Goal: Task Accomplishment & Management: Use online tool/utility

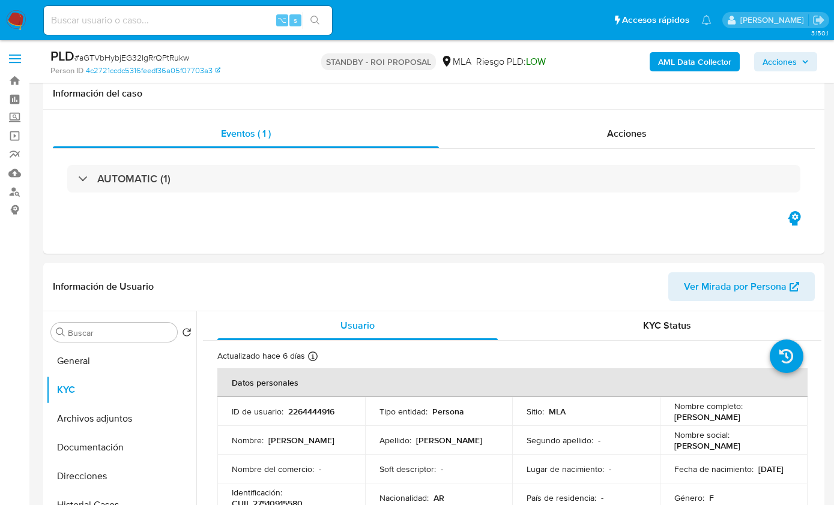
select select "10"
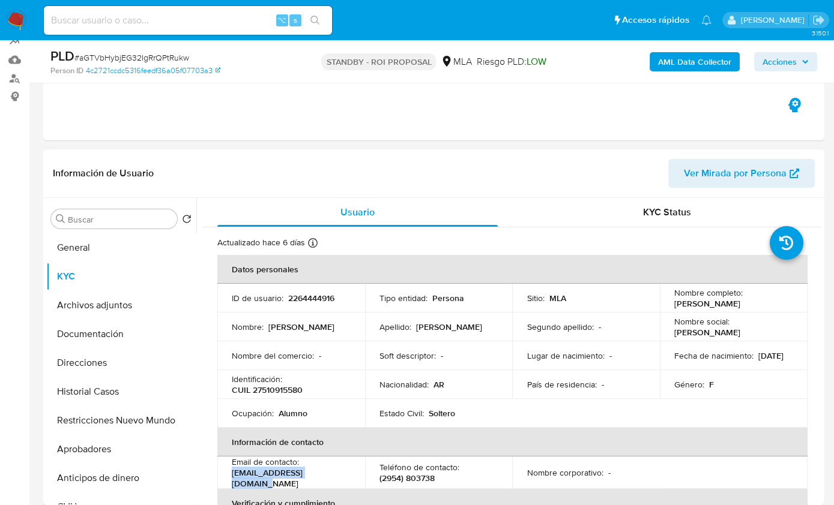
drag, startPoint x: 668, startPoint y: 304, endPoint x: 761, endPoint y: 304, distance: 92.4
click at [761, 304] on td "Nombre completo : Brisa Yamila Marin Impa" at bounding box center [733, 298] width 148 height 29
copy p "Brisa Yamila Marin Impa"
click at [281, 391] on p "CUIL 27510915580" at bounding box center [267, 390] width 71 height 11
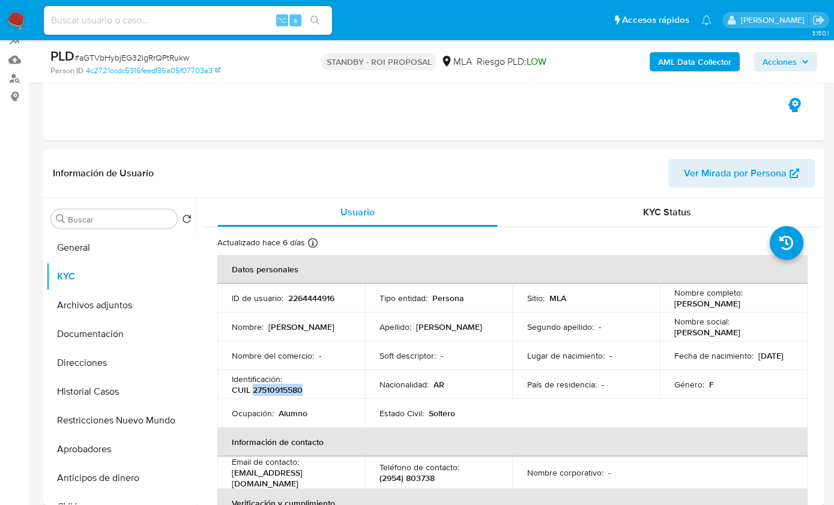
copy p "27510915580"
click at [81, 245] on button "General" at bounding box center [116, 247] width 140 height 29
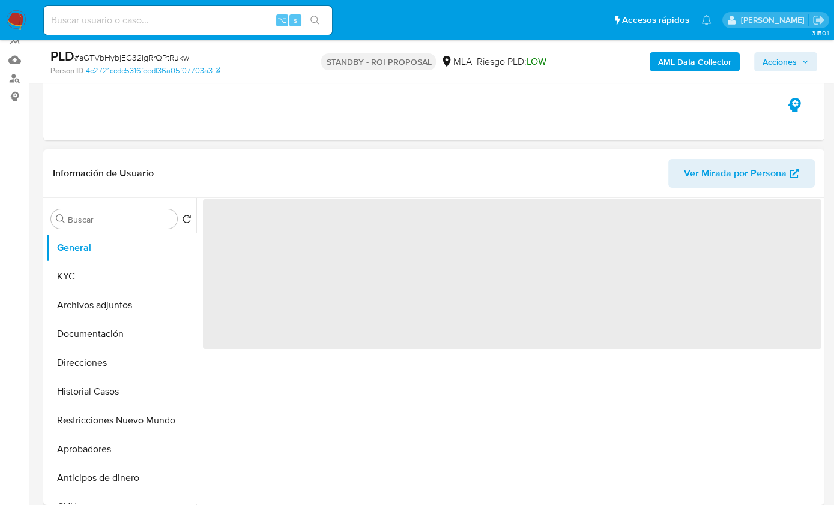
click at [394, 171] on header "Información de Usuario Ver Mirada por Persona" at bounding box center [434, 173] width 762 height 29
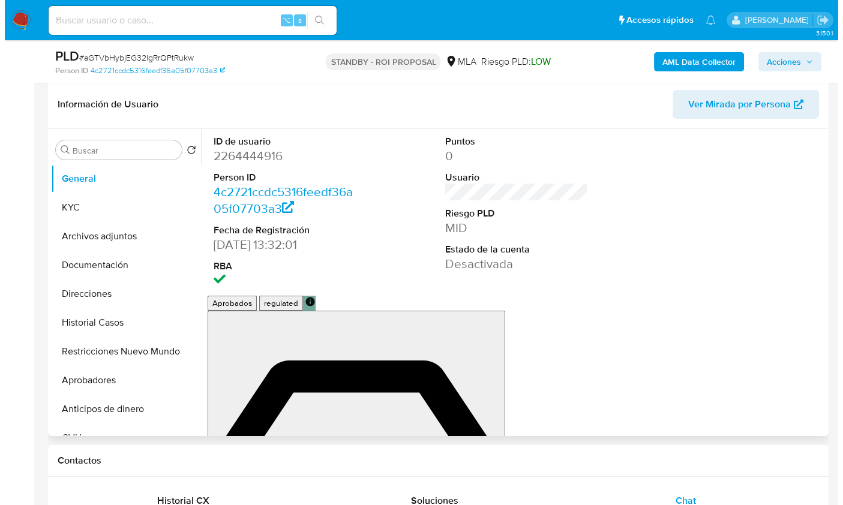
scroll to position [181, 0]
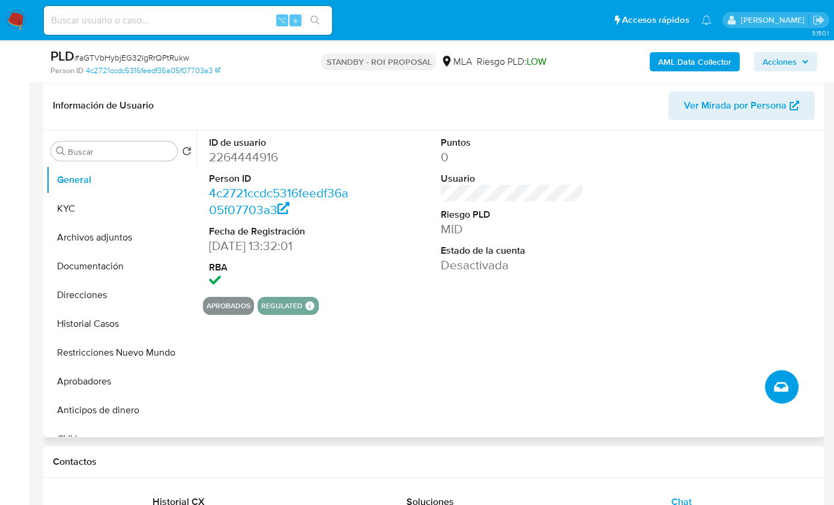
click at [774, 397] on button "Crear caso manual" at bounding box center [782, 387] width 34 height 34
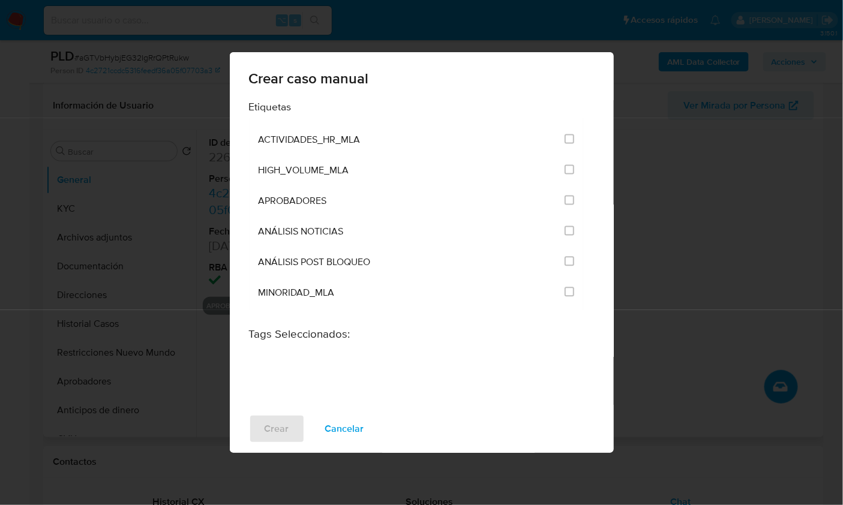
scroll to position [2368, 0]
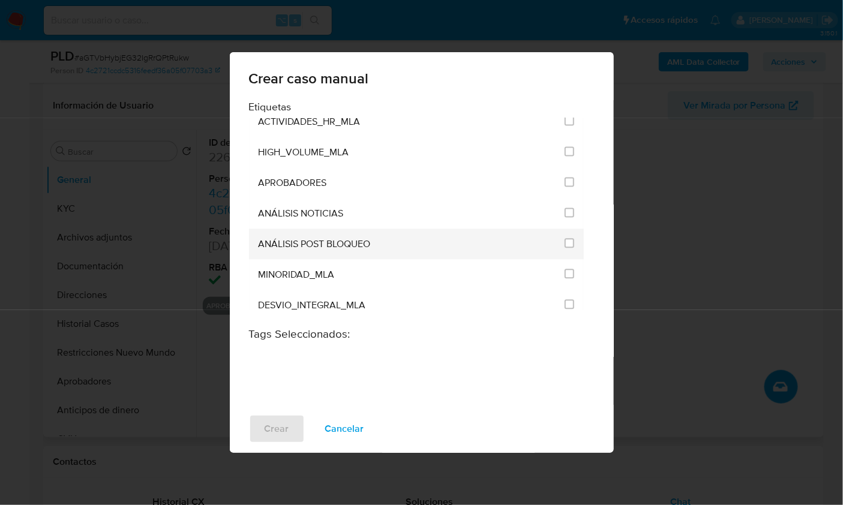
click at [362, 239] on span "ANÁLISIS POST BLOQUEO" at bounding box center [315, 245] width 112 height 12
click at [569, 239] on input "3249" at bounding box center [570, 244] width 10 height 10
checkbox input "true"
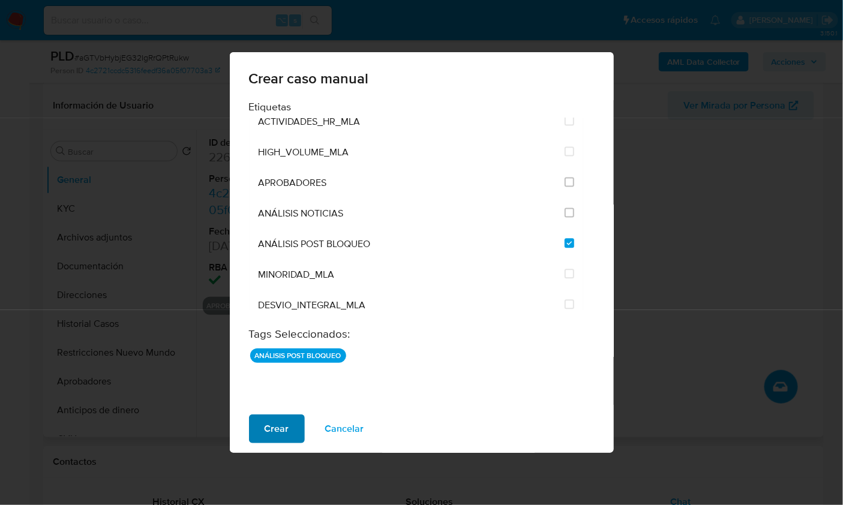
click at [288, 436] on button "Crear" at bounding box center [277, 429] width 56 height 29
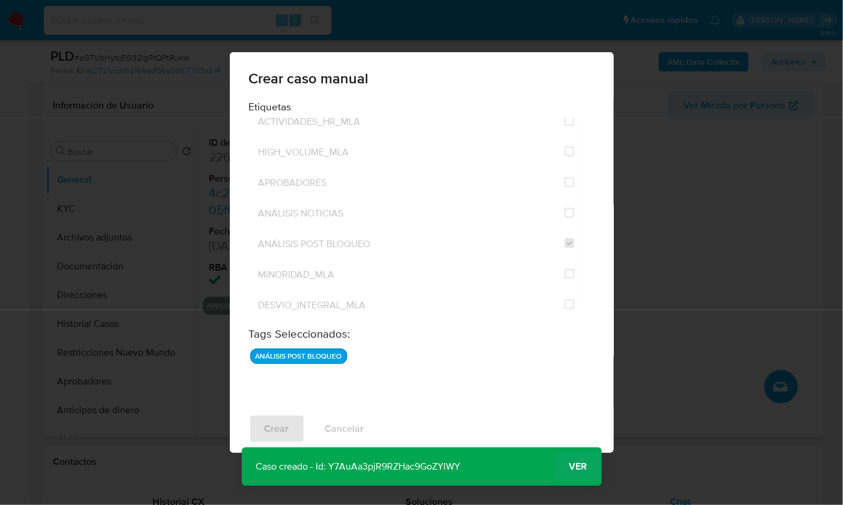
click at [577, 467] on span "Ver" at bounding box center [578, 467] width 18 height 0
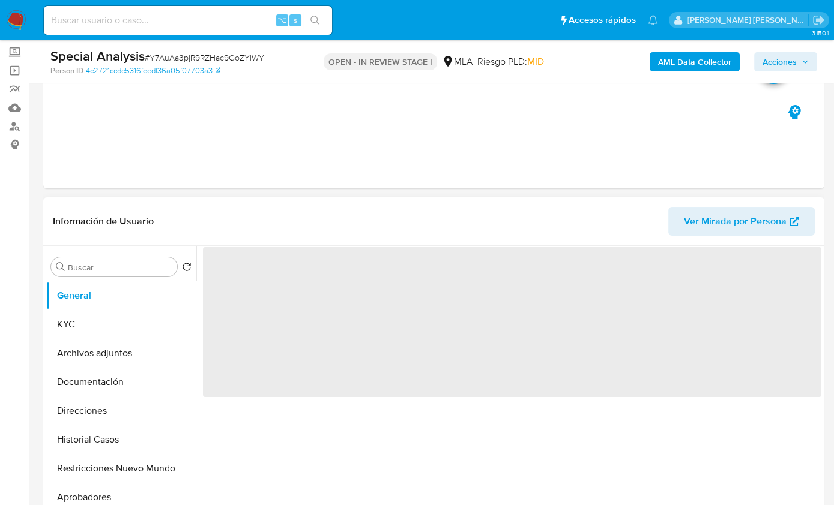
scroll to position [83, 0]
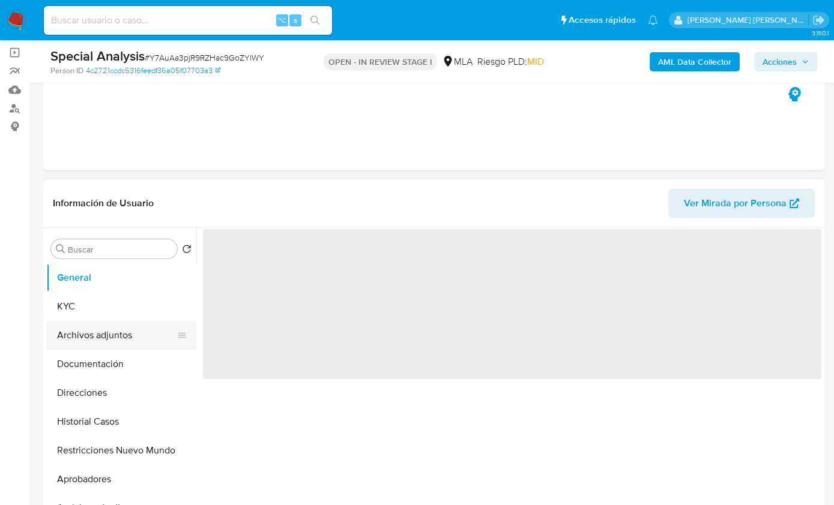
click at [109, 339] on button "Archivos adjuntos" at bounding box center [116, 335] width 140 height 29
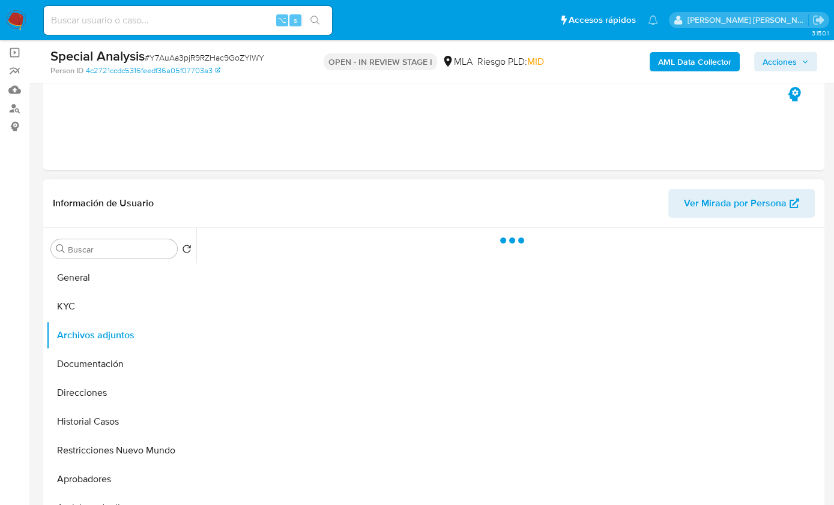
select select "10"
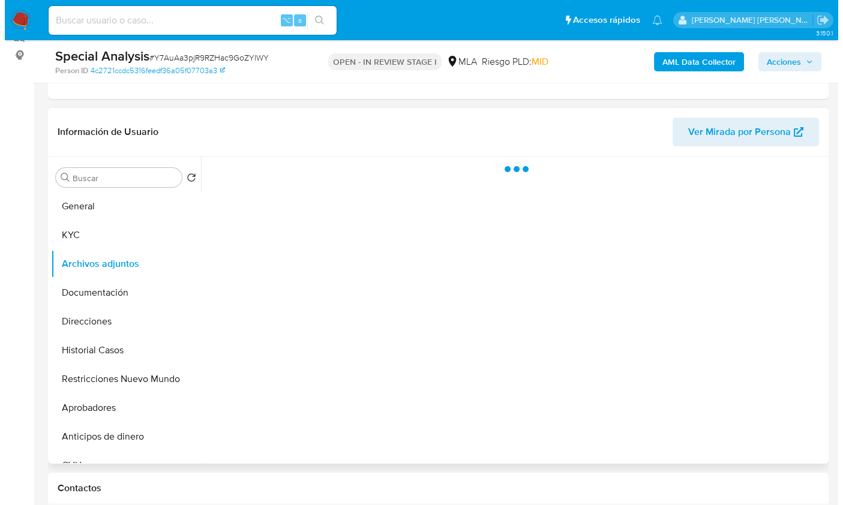
scroll to position [165, 0]
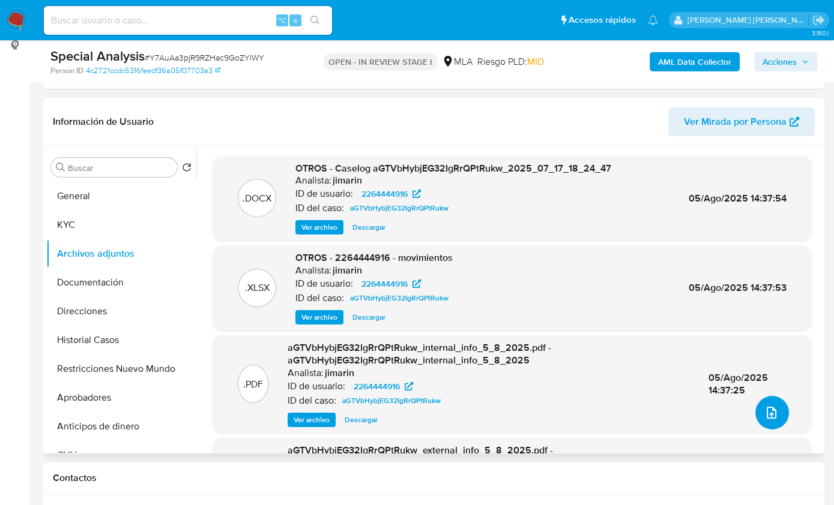
click at [766, 413] on icon "upload-file" at bounding box center [771, 413] width 10 height 12
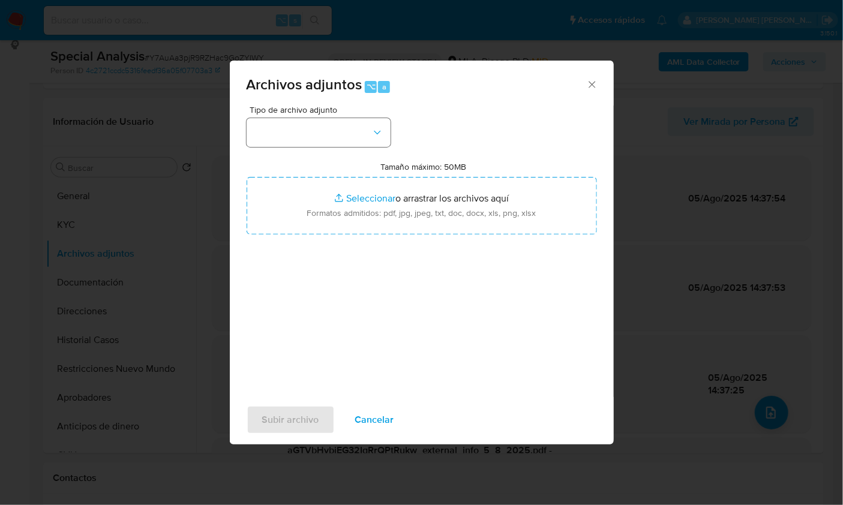
drag, startPoint x: 308, startPoint y: 148, endPoint x: 304, endPoint y: 131, distance: 17.9
click at [307, 148] on div "Tipo de archivo adjunto Tamaño máximo: 50MB Seleccionar archivos Seleccionar o …" at bounding box center [422, 247] width 350 height 283
click at [304, 131] on button "button" at bounding box center [319, 132] width 144 height 29
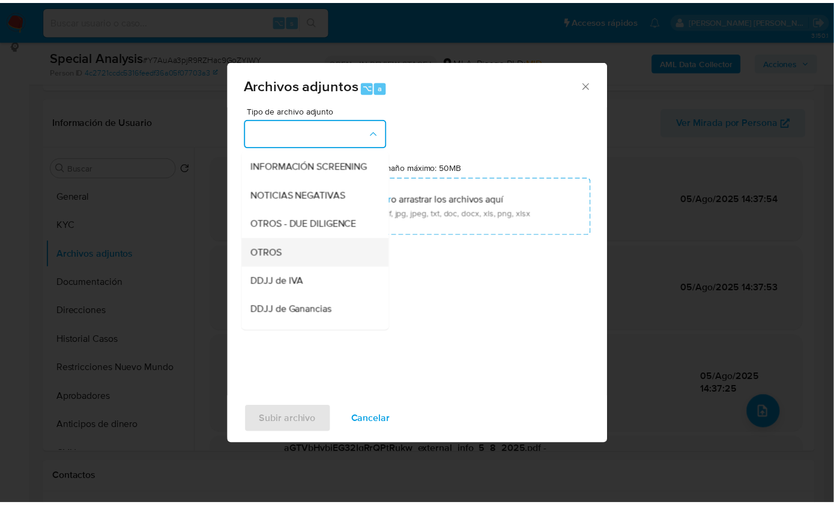
scroll to position [173, 0]
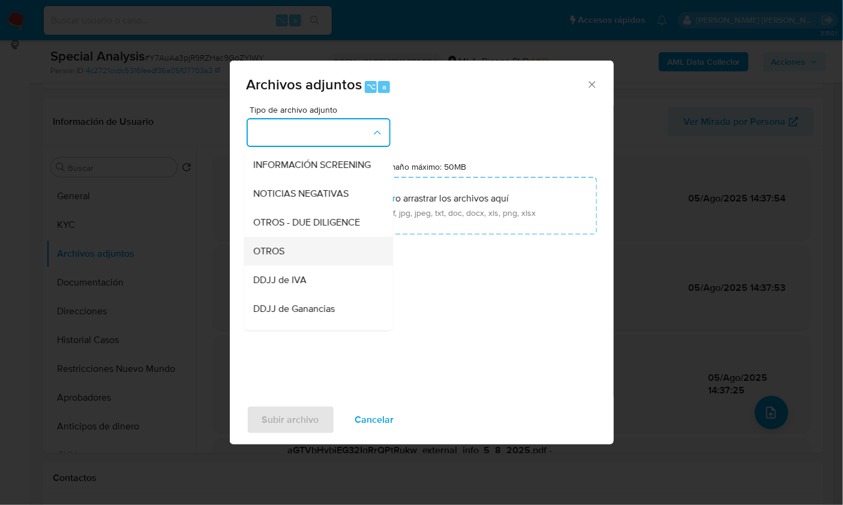
click at [298, 262] on div "OTROS" at bounding box center [315, 250] width 122 height 29
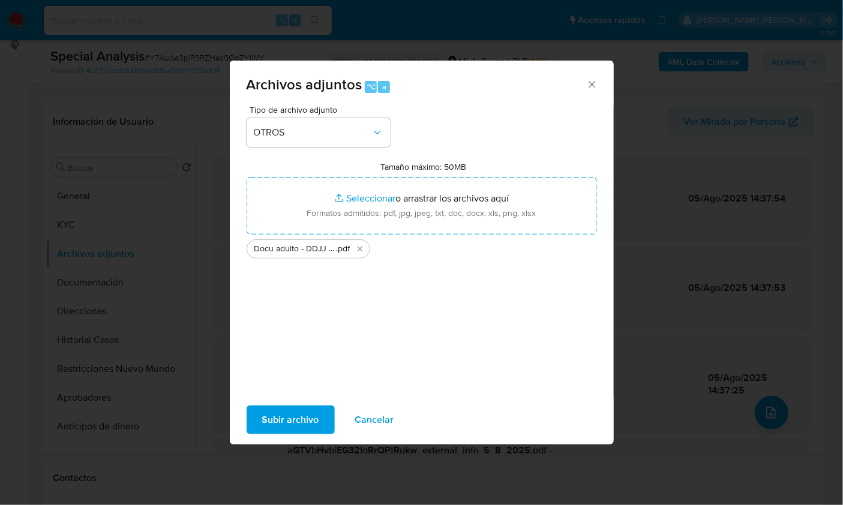
click at [287, 416] on span "Subir archivo" at bounding box center [290, 420] width 57 height 26
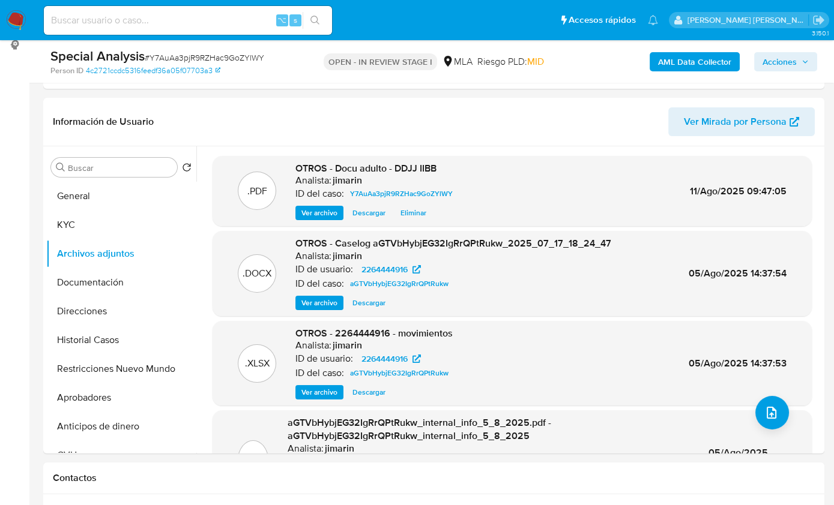
click at [810, 63] on button "Acciones" at bounding box center [785, 61] width 63 height 19
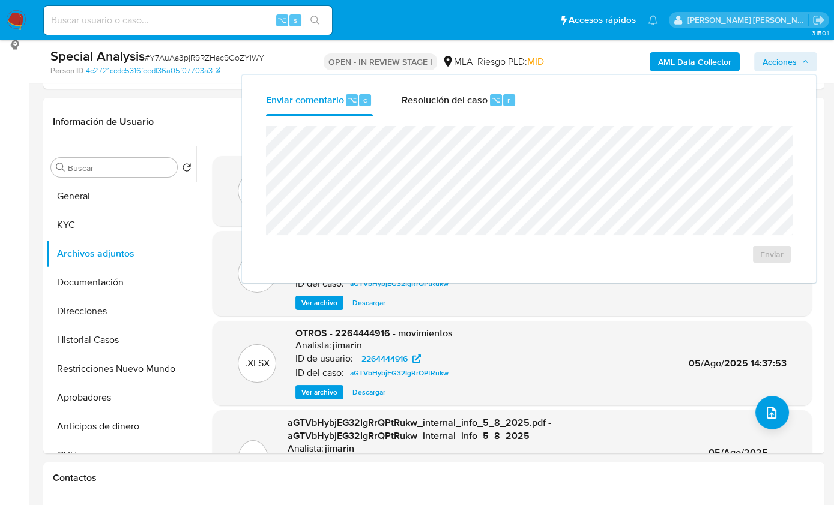
drag, startPoint x: 476, startPoint y: 110, endPoint x: 468, endPoint y: 125, distance: 17.2
click at [476, 110] on div "Resolución del caso ⌥ r" at bounding box center [458, 100] width 115 height 31
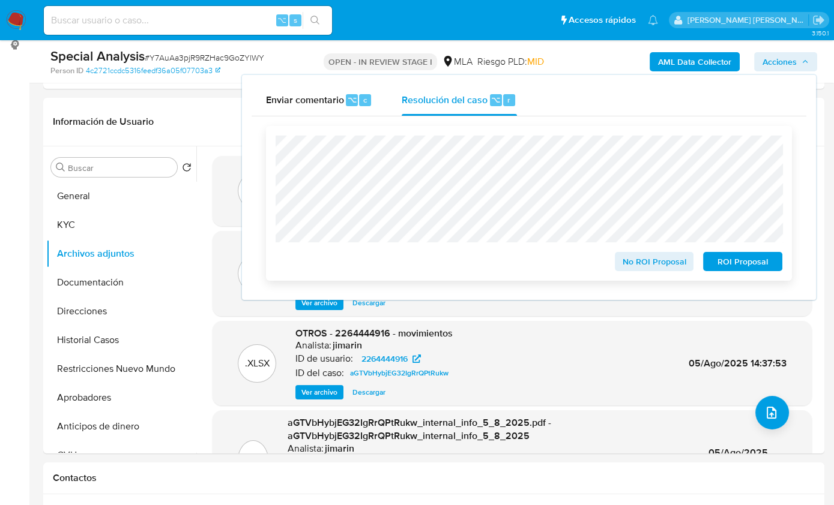
click at [641, 269] on span "No ROI Proposal" at bounding box center [654, 261] width 62 height 17
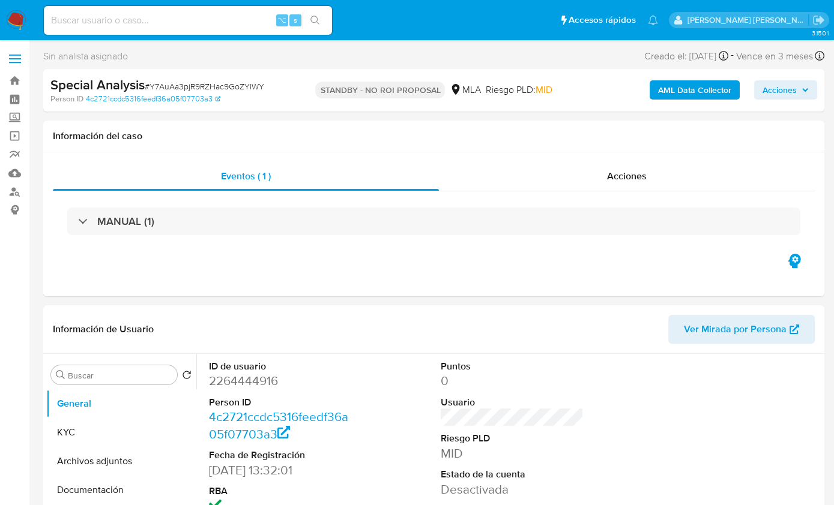
select select "10"
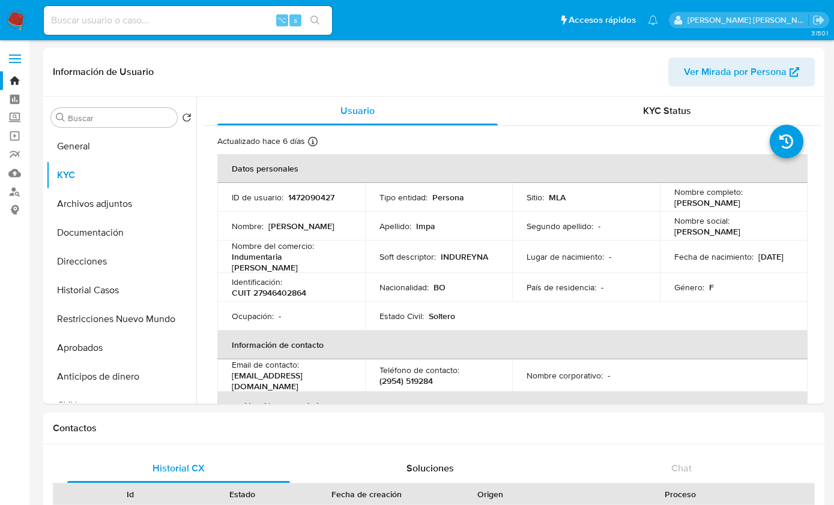
select select "10"
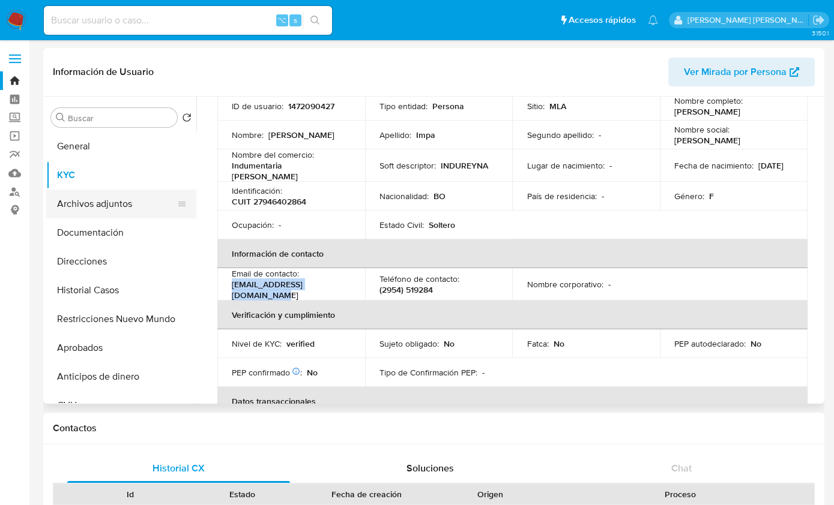
click at [82, 190] on button "Archivos adjuntos" at bounding box center [116, 204] width 140 height 29
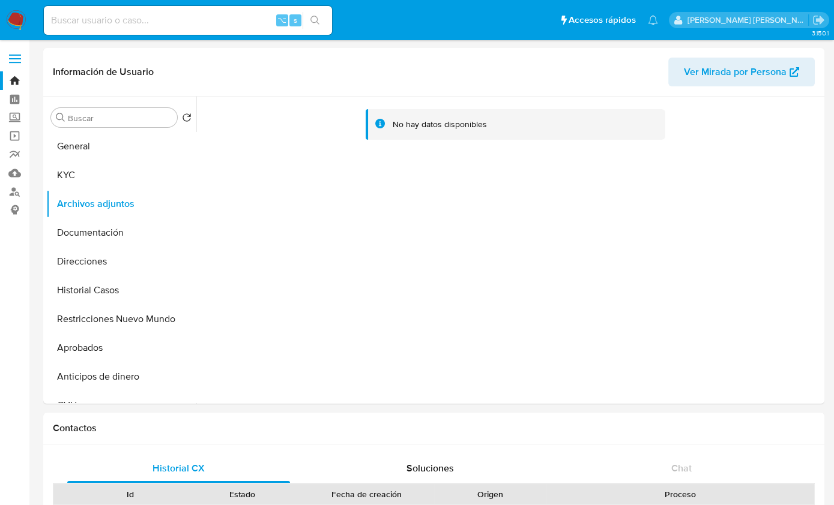
click at [19, 17] on img at bounding box center [16, 20] width 20 height 20
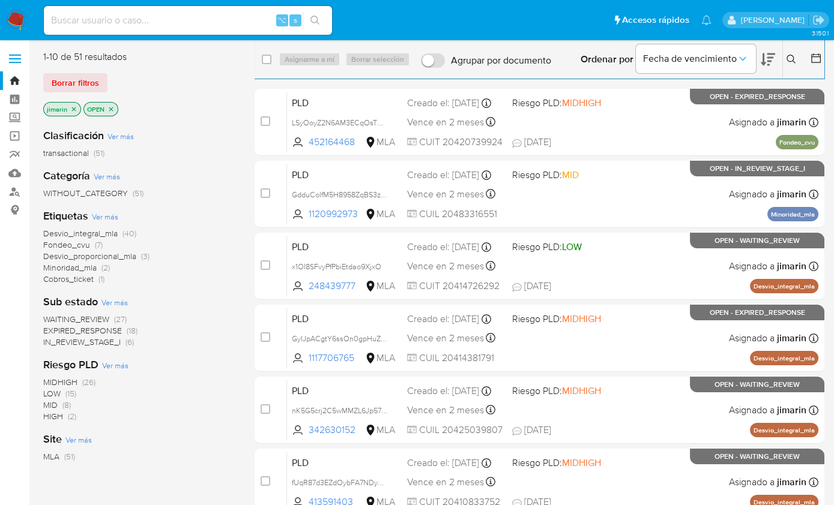
click at [788, 59] on icon at bounding box center [791, 60] width 10 height 10
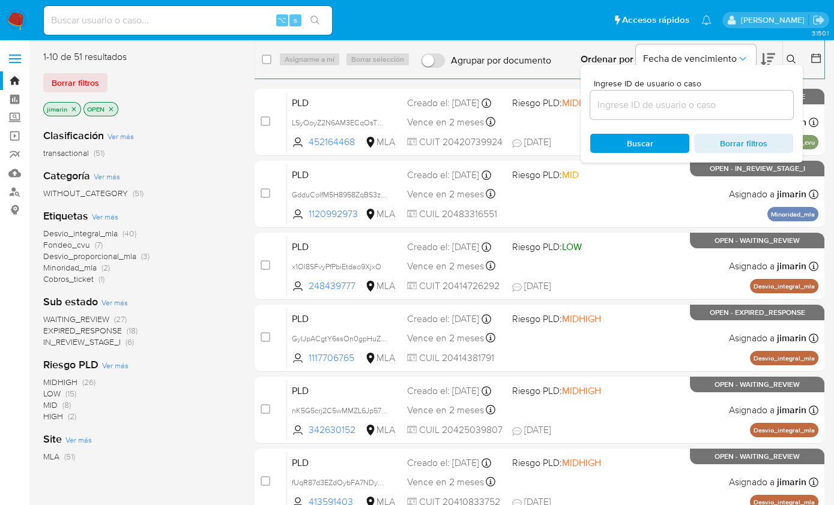
click at [682, 112] on input at bounding box center [691, 105] width 203 height 16
type input "1981264000"
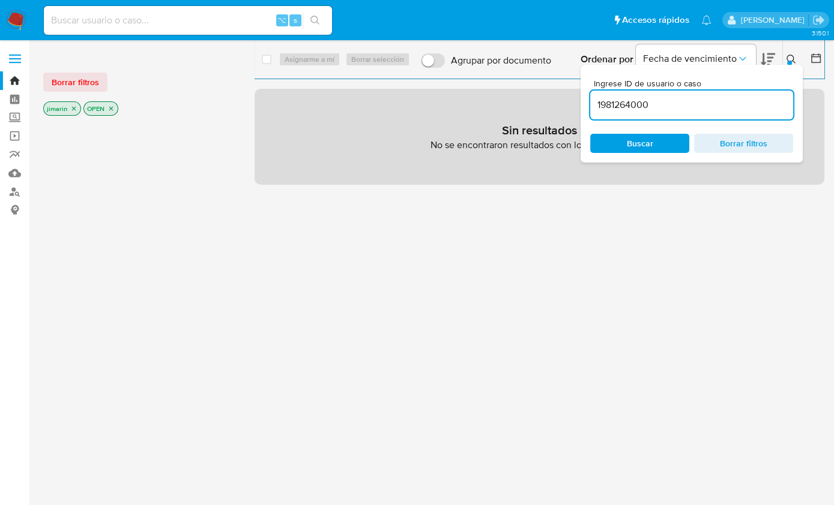
click at [792, 59] on icon at bounding box center [790, 59] width 9 height 9
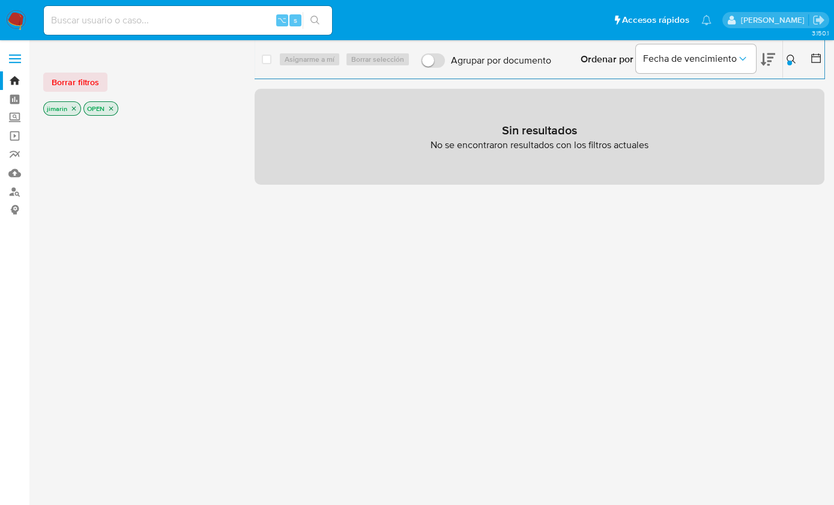
click at [103, 108] on p "OPEN" at bounding box center [101, 108] width 34 height 13
click at [110, 109] on icon "close-filter" at bounding box center [110, 108] width 7 height 7
click at [70, 108] on icon "close-filter" at bounding box center [73, 108] width 7 height 7
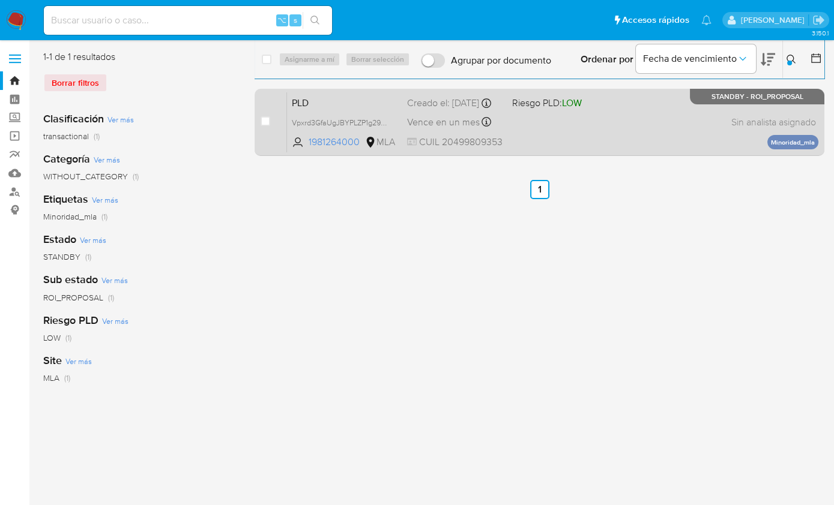
click at [610, 118] on div "PLD Vpxrd3GfaUgJBYPLZP1g294Z 1981264000 MLA Riesgo PLD: LOW Creado el: 12/06/20…" at bounding box center [552, 122] width 531 height 61
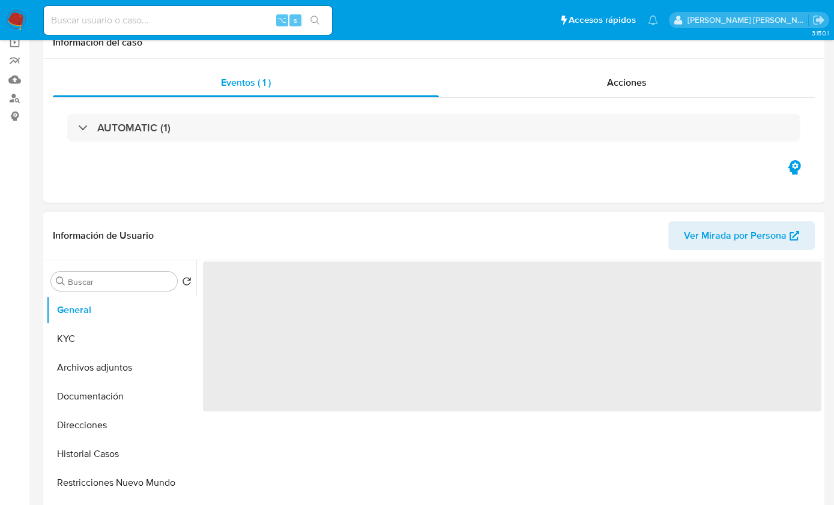
scroll to position [95, 0]
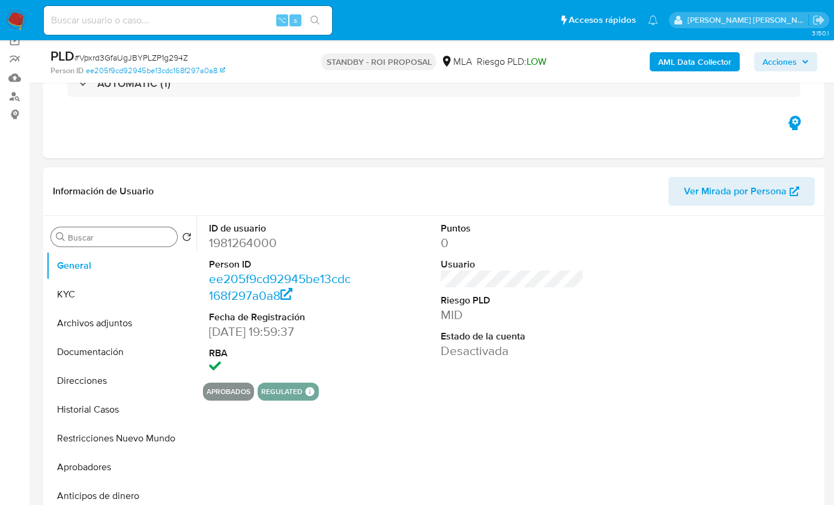
click at [115, 244] on div "Buscar" at bounding box center [114, 236] width 126 height 19
click at [115, 239] on input "Buscar" at bounding box center [120, 237] width 104 height 11
select select "10"
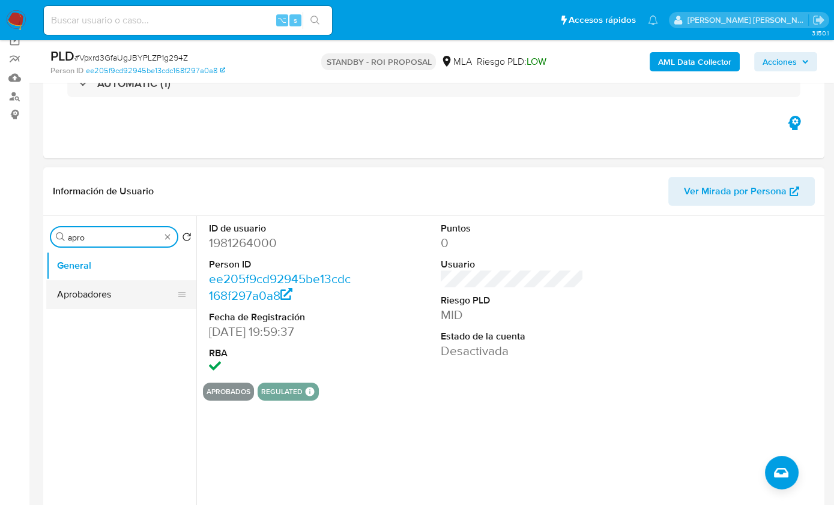
type input "apro"
click at [87, 299] on button "Aprobadores" at bounding box center [116, 294] width 140 height 29
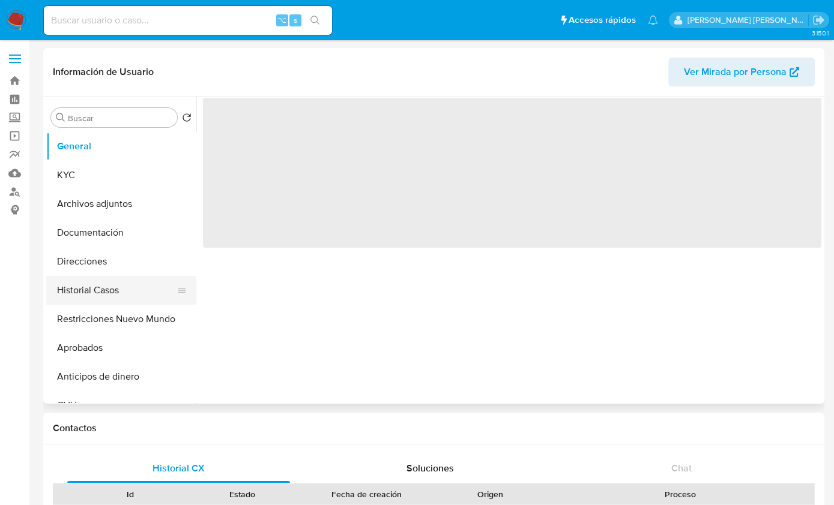
click at [95, 292] on button "Historial Casos" at bounding box center [116, 290] width 140 height 29
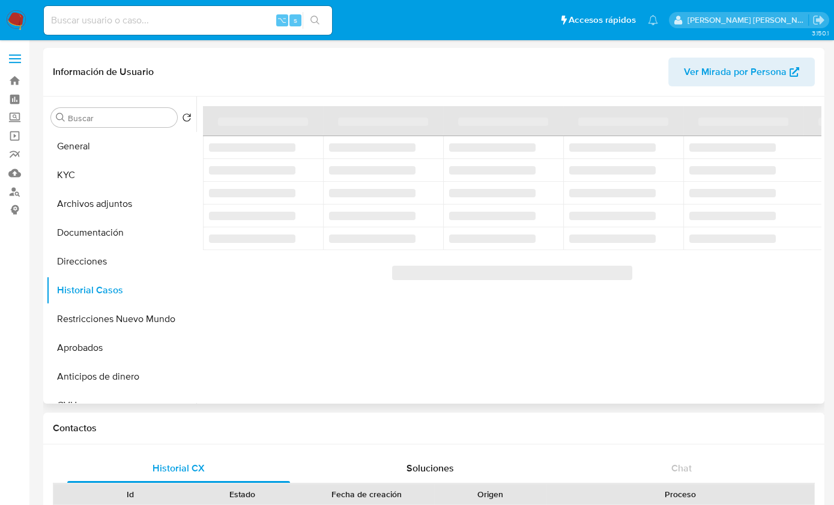
select select "10"
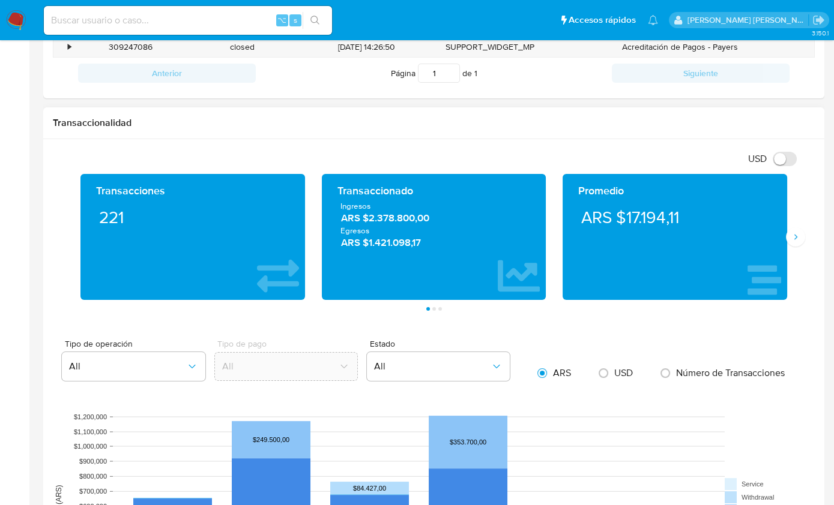
scroll to position [458, 0]
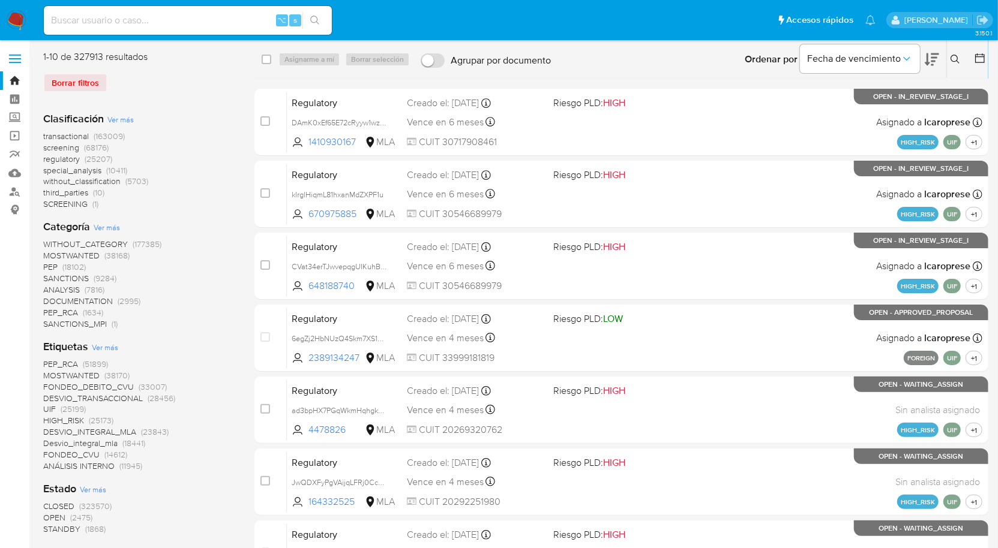
click at [952, 59] on icon at bounding box center [955, 59] width 9 height 9
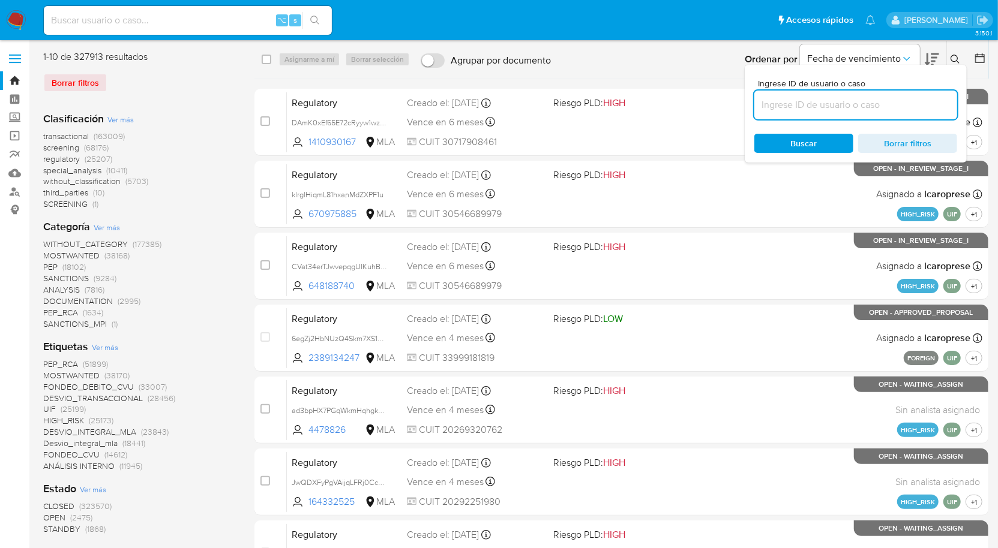
click at [864, 105] on input at bounding box center [855, 105] width 203 height 16
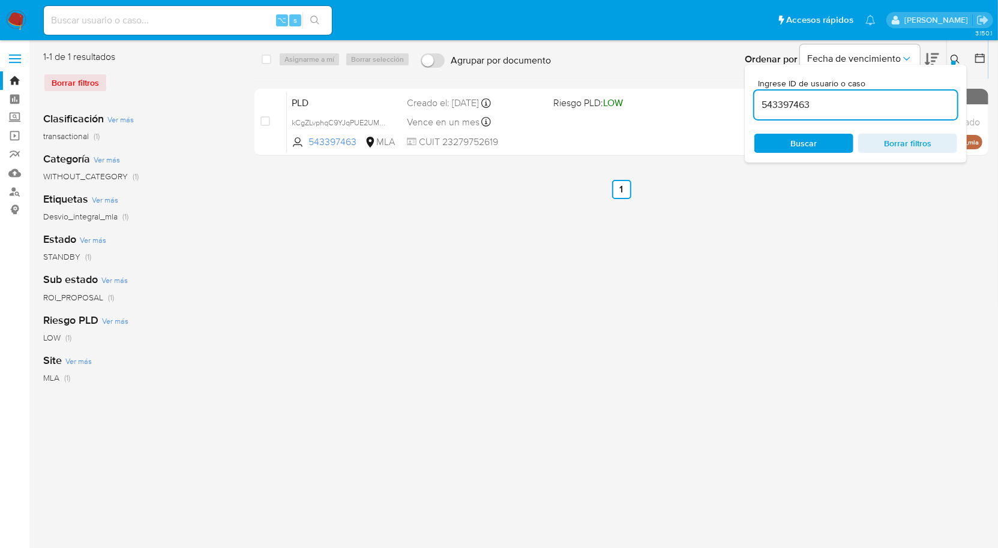
click at [958, 54] on button at bounding box center [957, 59] width 20 height 14
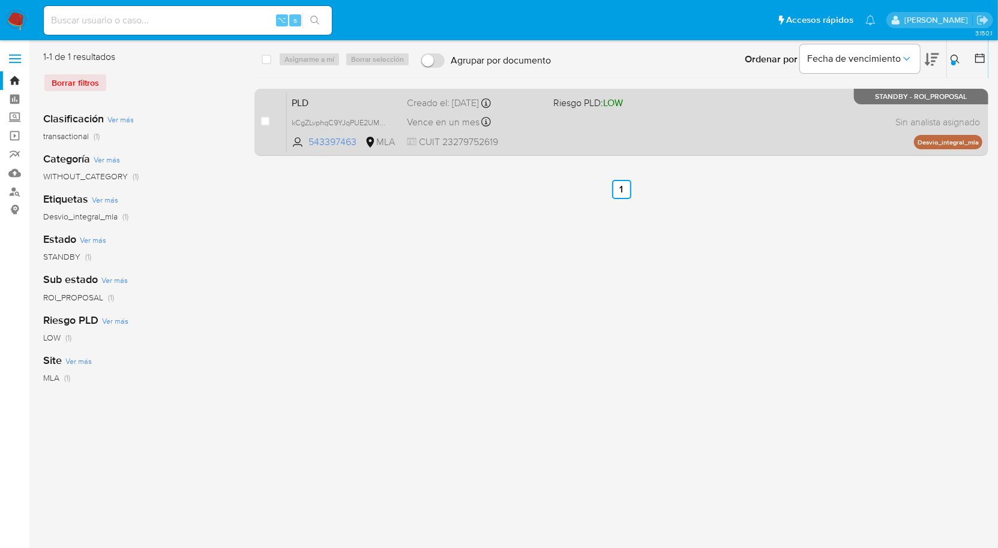
click at [646, 144] on div "PLD kCgZLvphqC9YJqPUE2UMZqf2 543397463 MLA Riesgo PLD: LOW Creado el: 12/06/202…" at bounding box center [634, 122] width 695 height 61
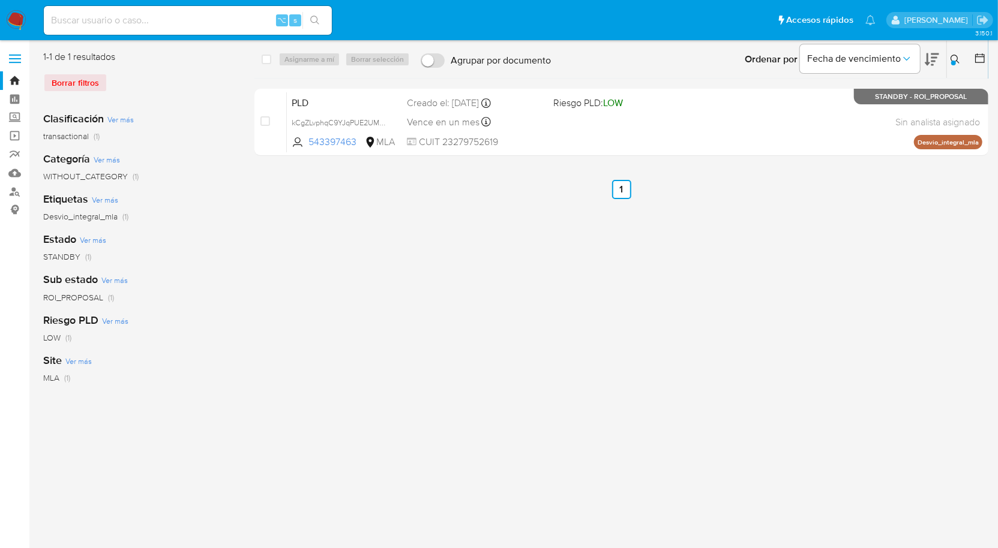
click at [957, 59] on icon at bounding box center [956, 60] width 10 height 10
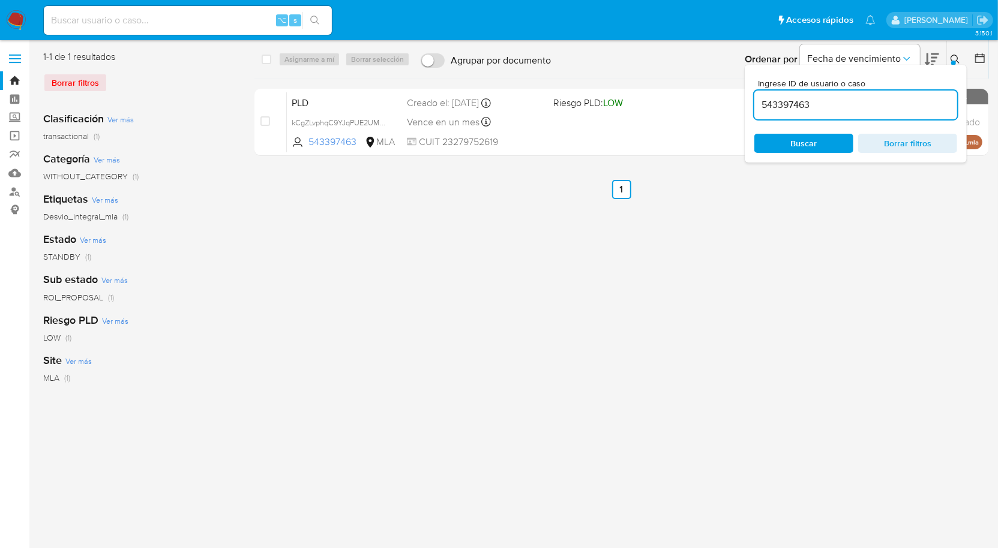
click at [885, 104] on input "543397463" at bounding box center [855, 105] width 203 height 16
click at [884, 104] on input "543397463" at bounding box center [855, 105] width 203 height 16
click at [957, 55] on icon at bounding box center [956, 60] width 10 height 10
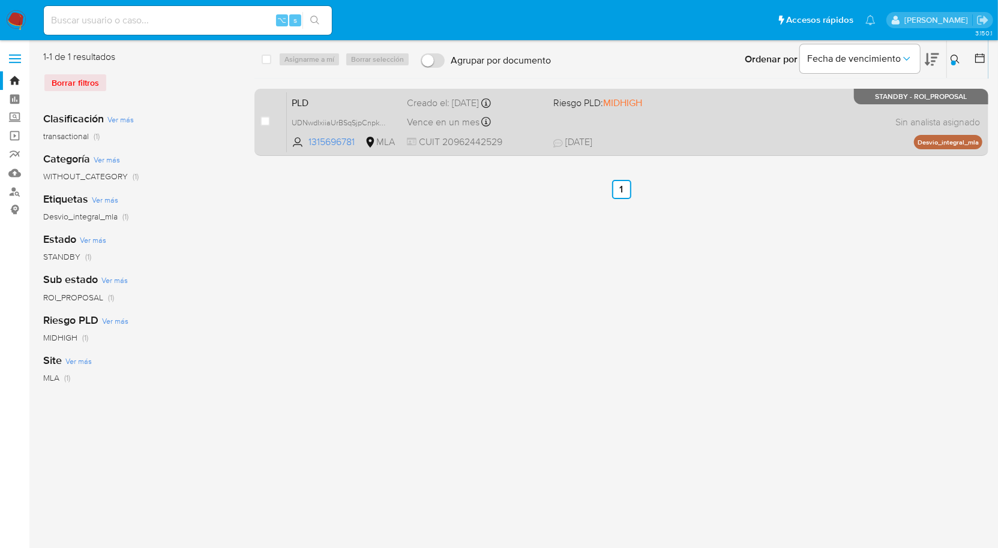
click at [784, 132] on div "PLD UDNwdIxiiaUrBSqSjpCnpkGz 1315696781 MLA Riesgo PLD: MIDHIGH Creado el: 12/0…" at bounding box center [634, 122] width 695 height 61
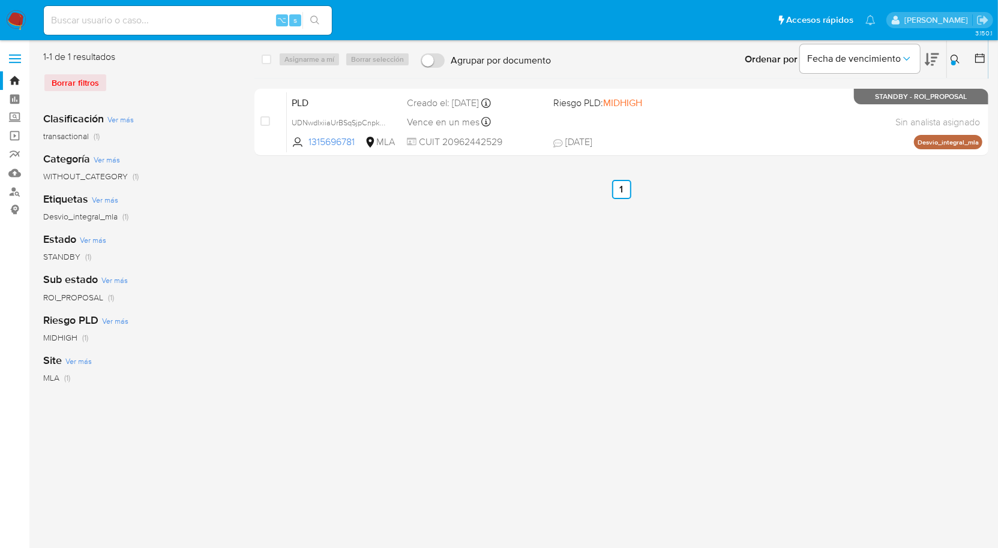
click at [952, 62] on div at bounding box center [953, 63] width 5 height 5
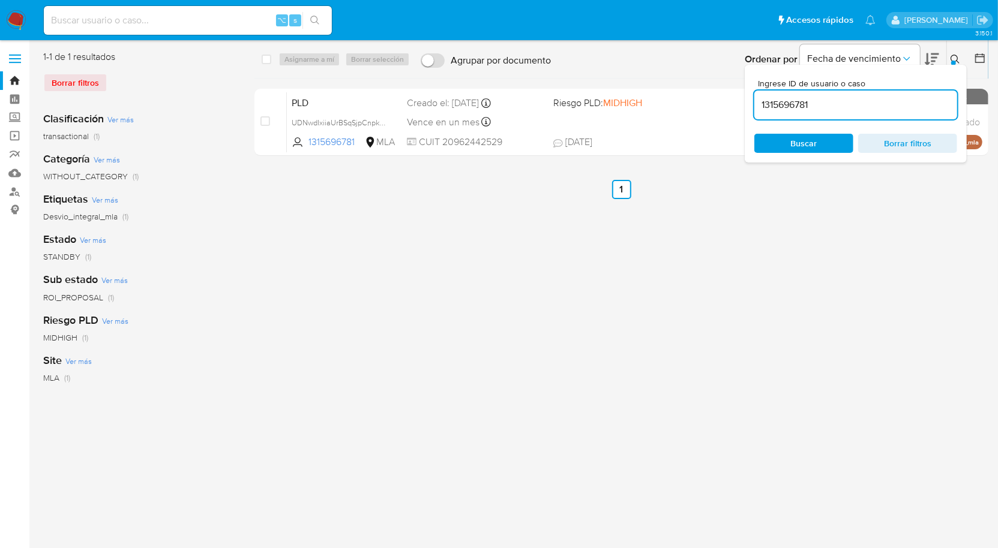
click at [834, 119] on div "Ingrese ID de usuario o caso 1315696781 Buscar Borrar filtros" at bounding box center [856, 114] width 222 height 98
click at [834, 115] on div "1315696781" at bounding box center [855, 105] width 203 height 29
click at [833, 108] on input "1315696781" at bounding box center [855, 105] width 203 height 16
click at [834, 109] on input "1315696781" at bounding box center [855, 105] width 203 height 16
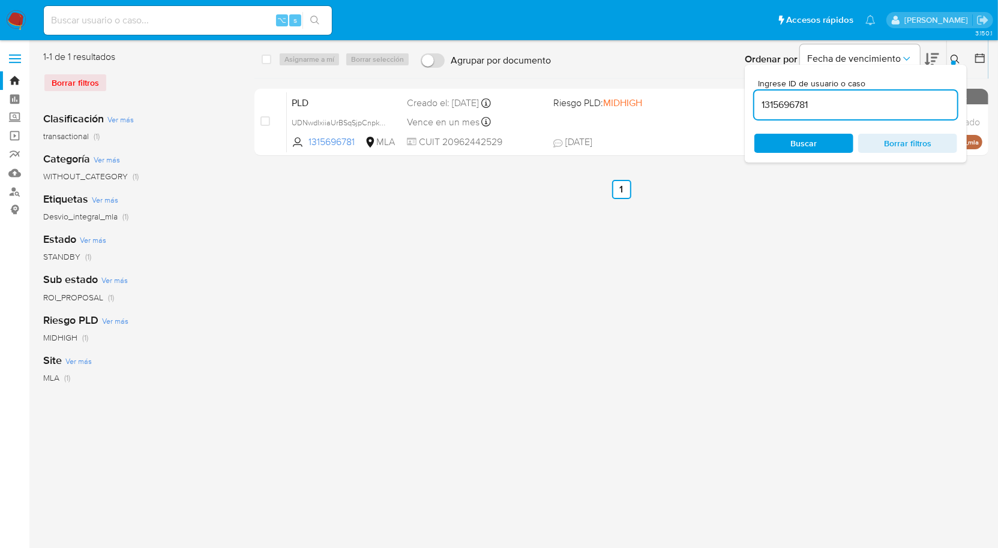
paste input "589039597"
click at [956, 62] on icon at bounding box center [956, 60] width 10 height 10
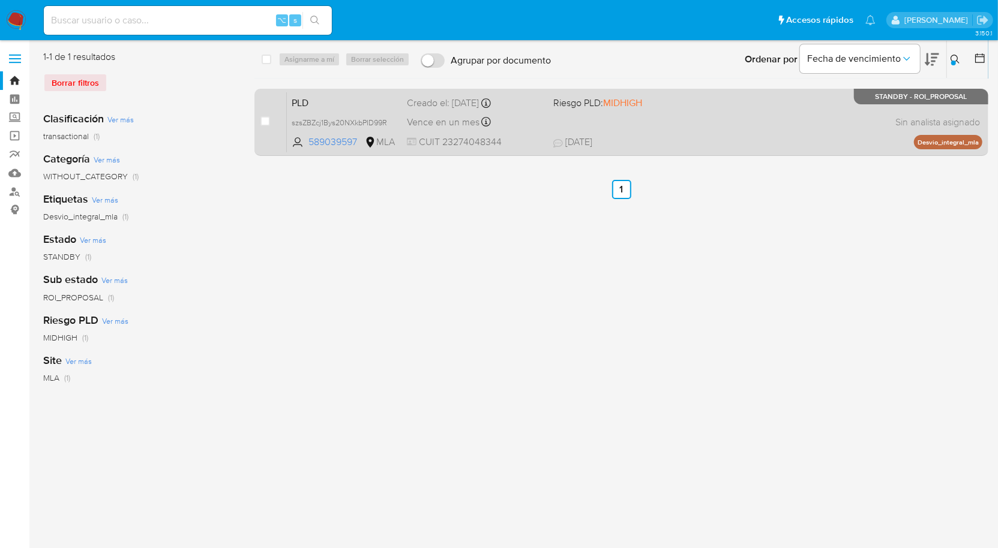
click at [790, 130] on div "PLD szsZBZcj1Bys20NXkbPID99R 589039597 MLA Riesgo PLD: MIDHIGH Creado el: 12/06…" at bounding box center [634, 122] width 695 height 61
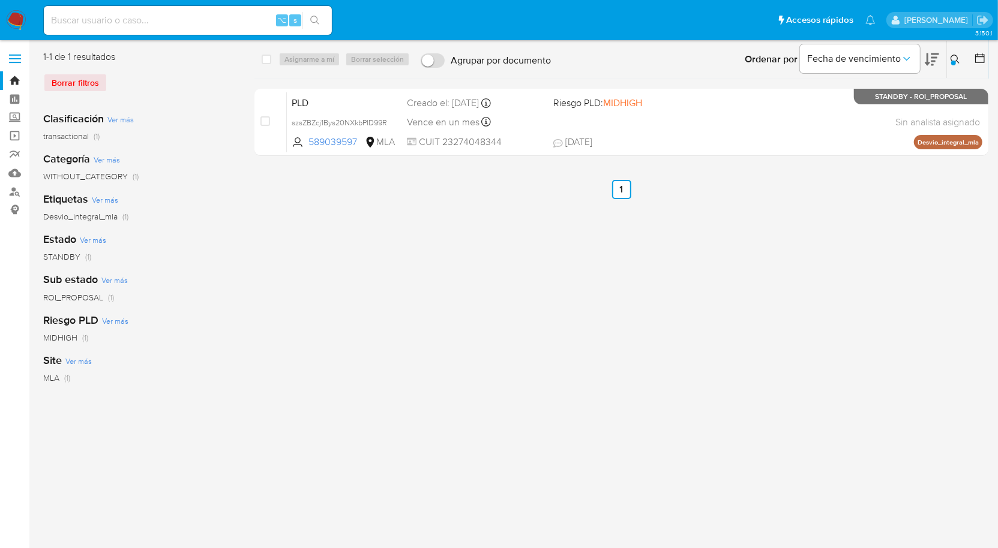
click at [953, 60] on icon at bounding box center [956, 60] width 10 height 10
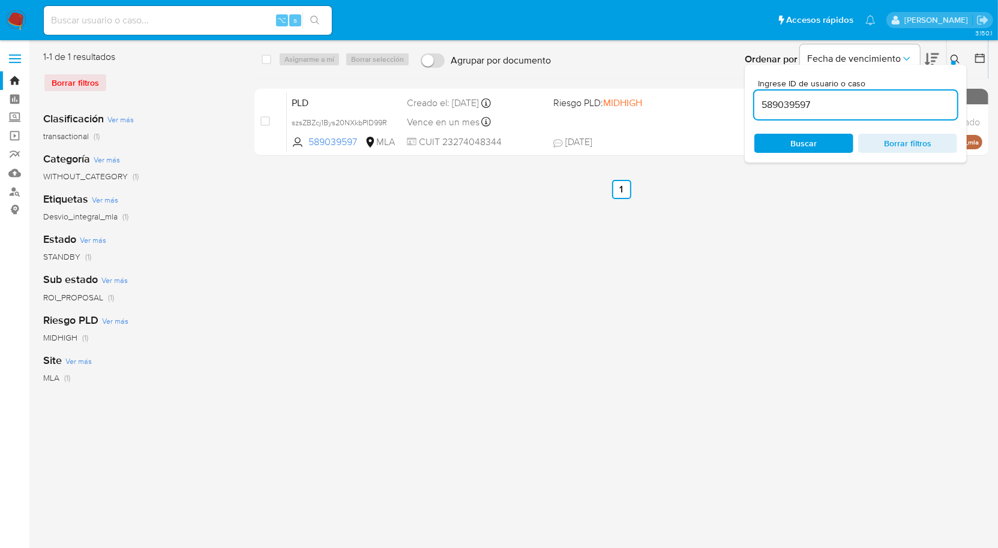
click at [851, 103] on input "589039597" at bounding box center [855, 105] width 203 height 16
click at [958, 59] on icon at bounding box center [956, 60] width 10 height 10
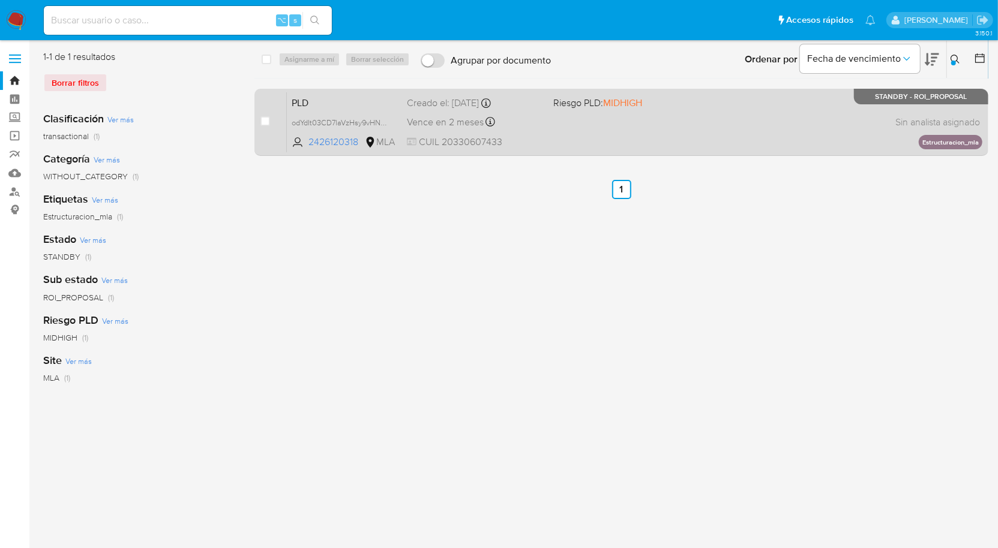
click at [845, 117] on div "PLD odYdIt03CD7laVzHsy9vHN6c 2426120318 MLA Riesgo PLD: MIDHIGH Creado el: 12/0…" at bounding box center [634, 122] width 695 height 61
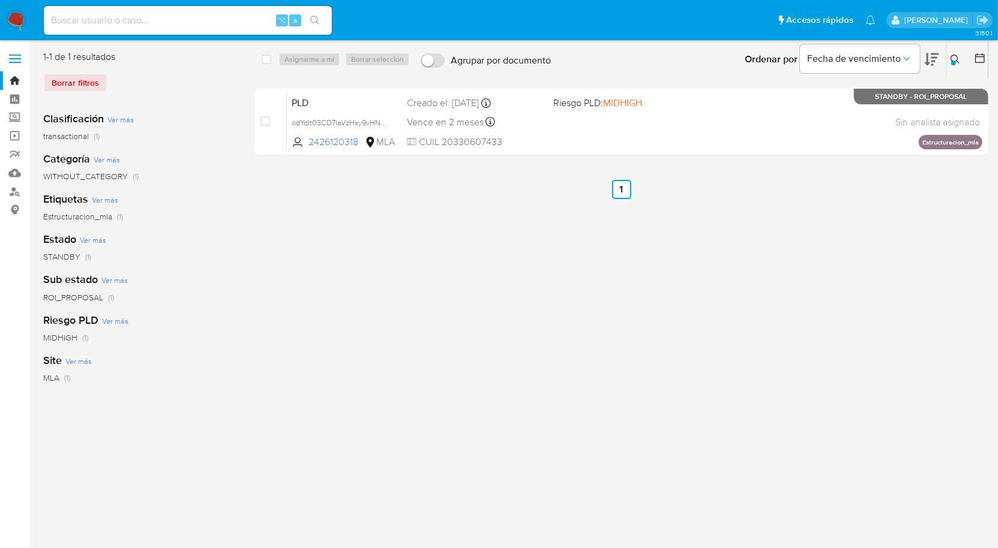
click at [957, 59] on icon at bounding box center [955, 59] width 9 height 9
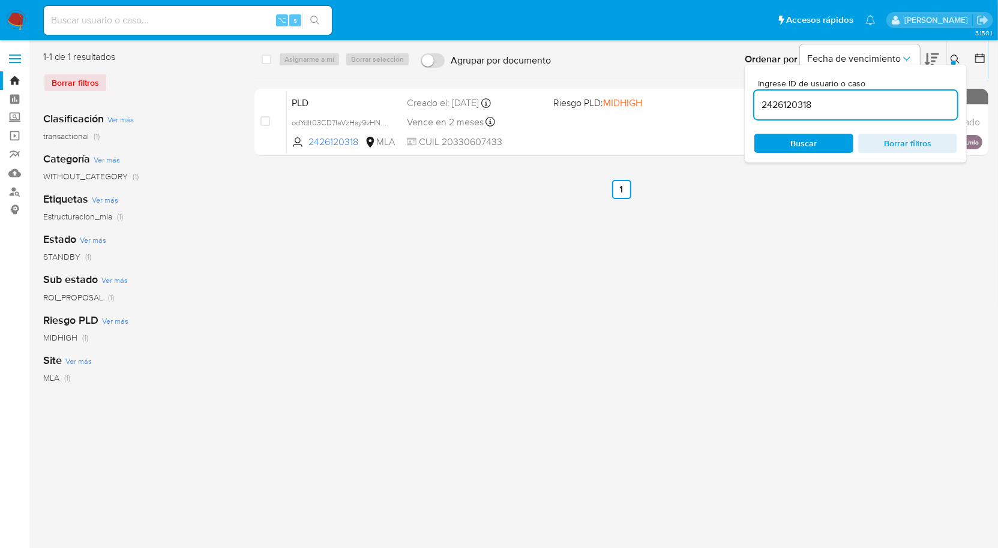
click at [886, 106] on input "2426120318" at bounding box center [855, 105] width 203 height 16
click at [952, 59] on icon at bounding box center [956, 60] width 10 height 10
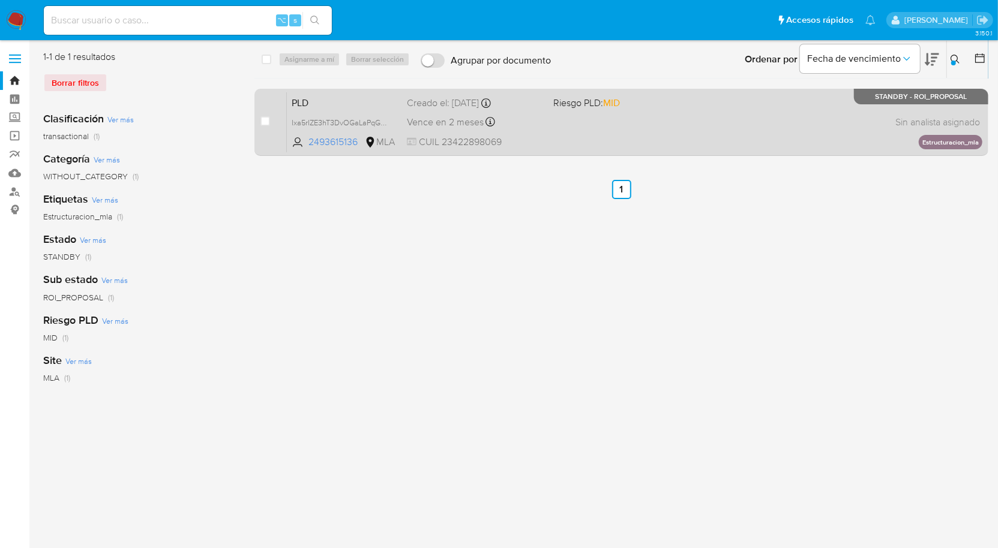
click at [844, 98] on div "PLD Ixa5rIZE3hT3DvOGaLaPqGm6 2493615136 MLA Riesgo PLD: MID Creado el: 12/07/20…" at bounding box center [634, 122] width 695 height 61
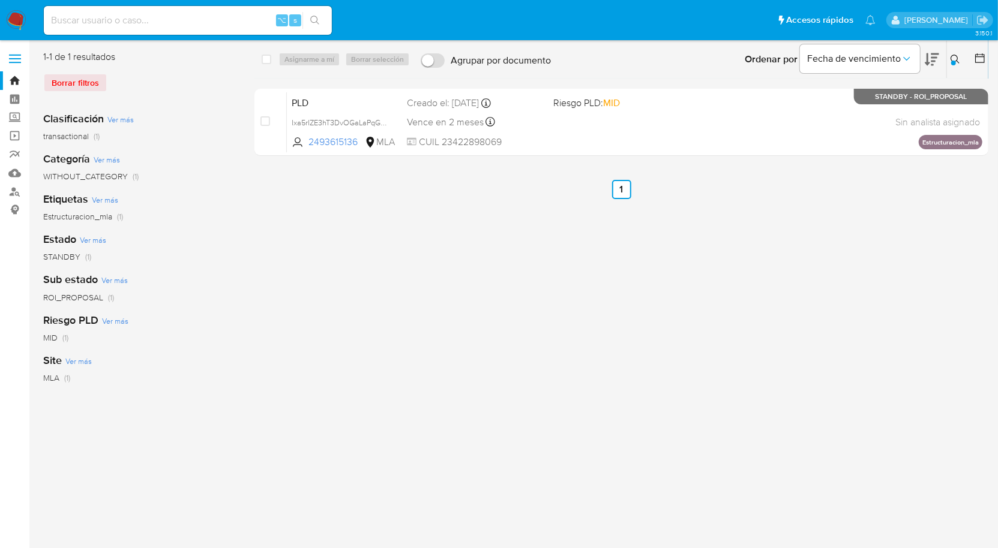
click at [952, 55] on icon at bounding box center [955, 59] width 9 height 9
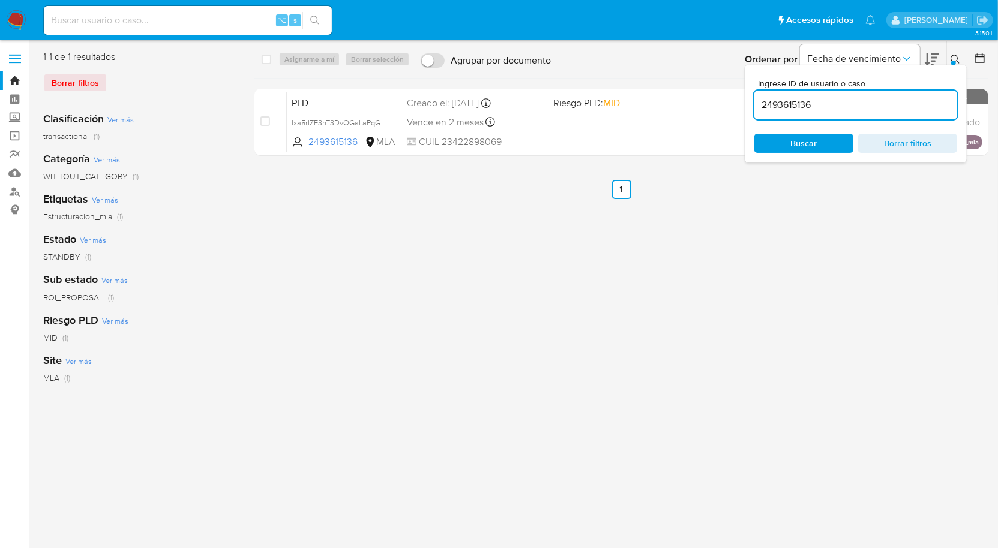
click at [893, 109] on input "2493615136" at bounding box center [855, 105] width 203 height 16
click at [960, 59] on button at bounding box center [957, 59] width 20 height 14
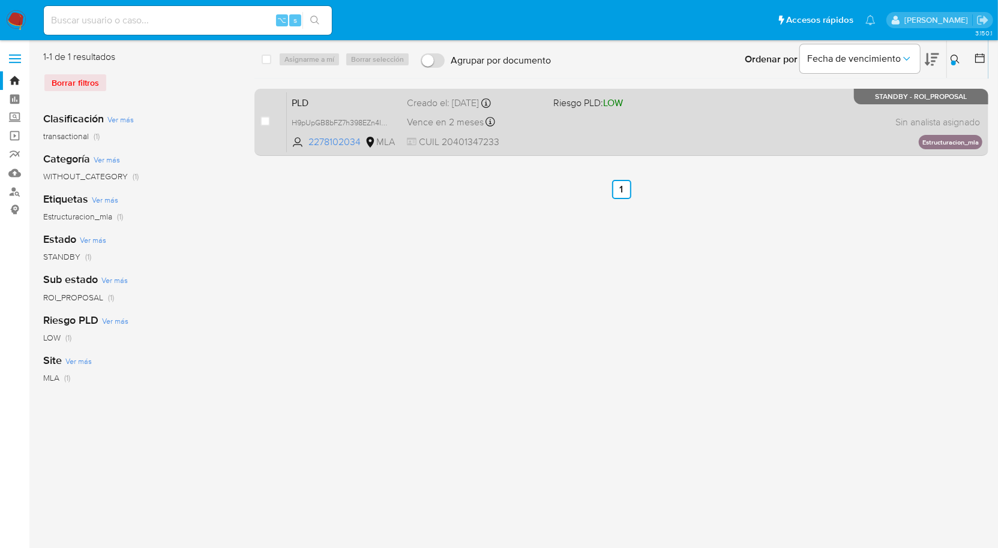
click at [862, 125] on div "PLD H9pUpGB8bFZ7h398EZn4lpyp 2278102034 MLA Riesgo PLD: LOW Creado el: 12/07/20…" at bounding box center [634, 122] width 695 height 61
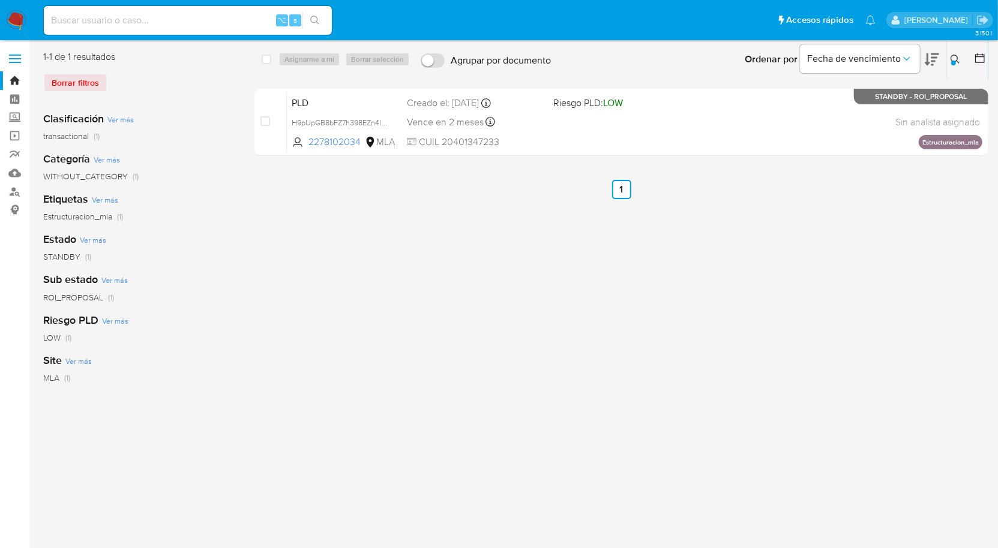
click at [952, 62] on div at bounding box center [953, 63] width 5 height 5
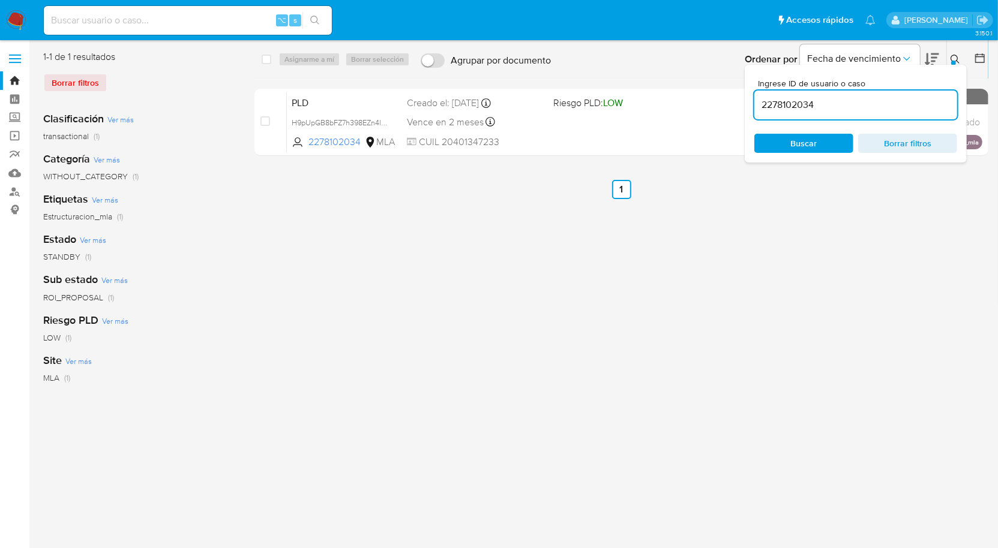
click at [870, 110] on input "2278102034" at bounding box center [855, 105] width 203 height 16
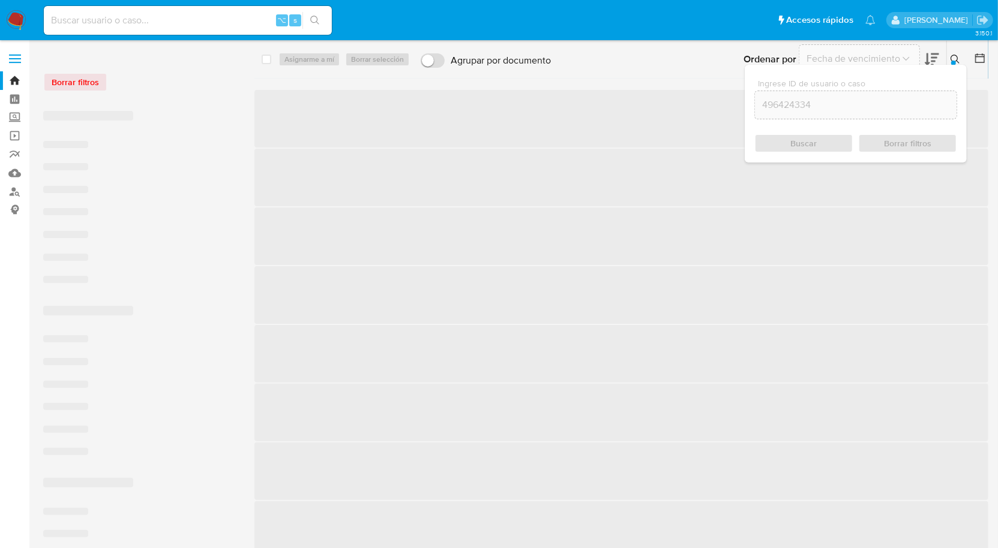
click at [960, 62] on icon at bounding box center [956, 60] width 10 height 10
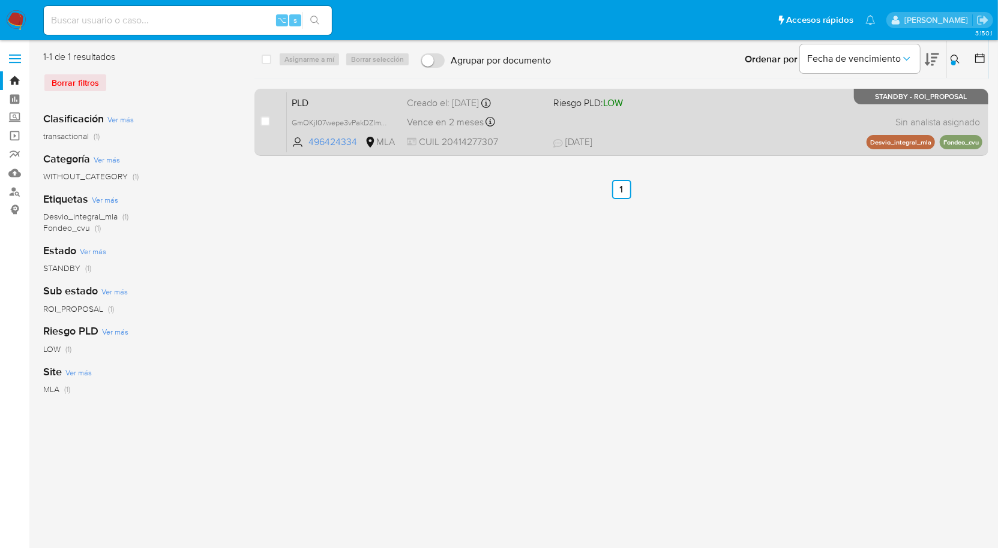
click at [883, 122] on div "PLD GmOKjl07wepe3vPakDZlmW1j 496424334 MLA Riesgo PLD: LOW Creado el: 12/07/202…" at bounding box center [634, 122] width 695 height 61
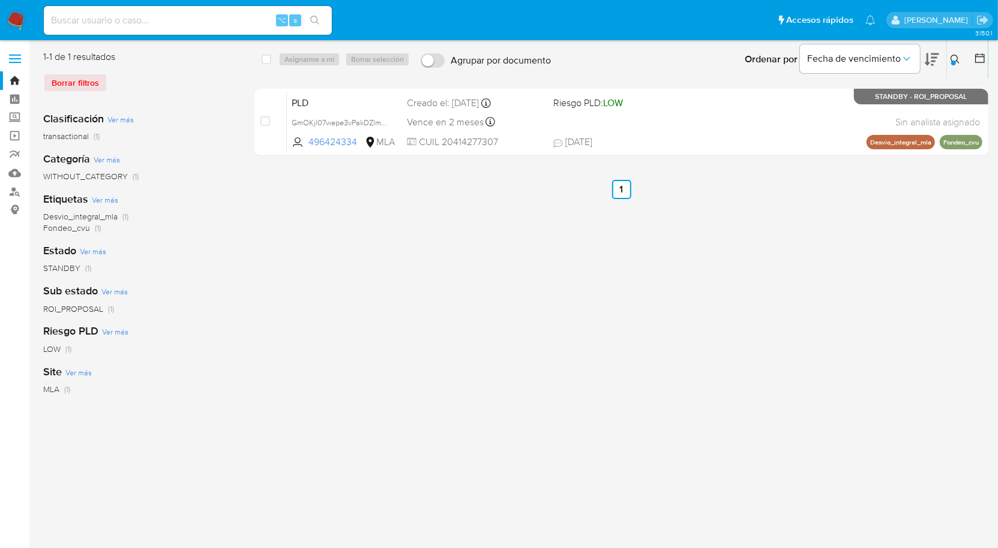
click at [951, 62] on icon at bounding box center [956, 60] width 10 height 10
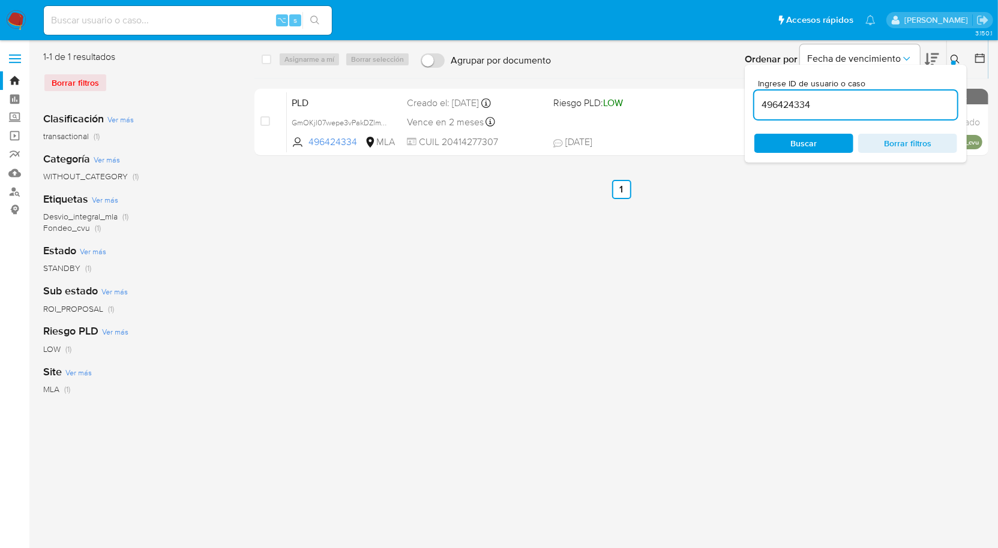
click at [850, 116] on div "496424334" at bounding box center [855, 105] width 203 height 29
click at [850, 101] on input "496424334" at bounding box center [855, 105] width 203 height 16
paste input "57137578"
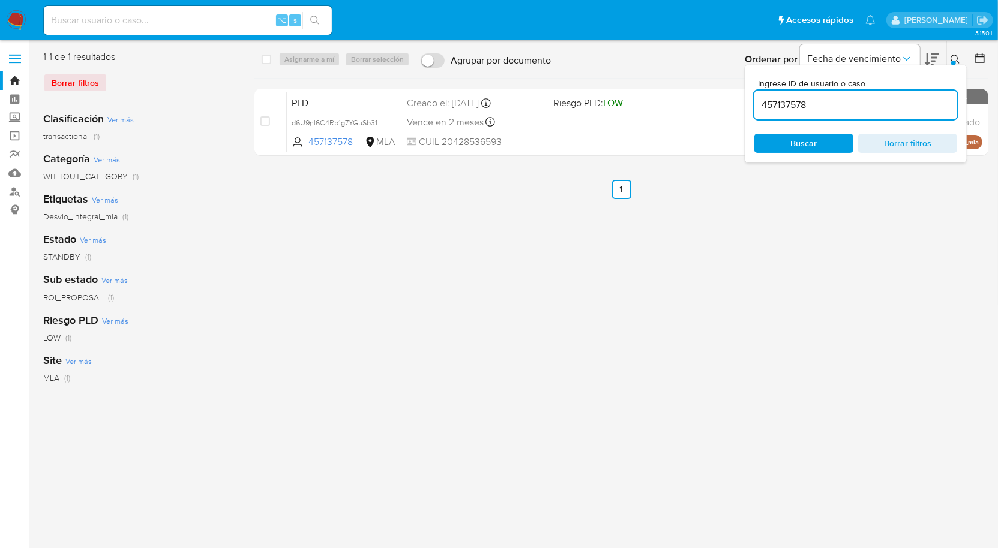
click at [952, 59] on icon at bounding box center [956, 60] width 10 height 10
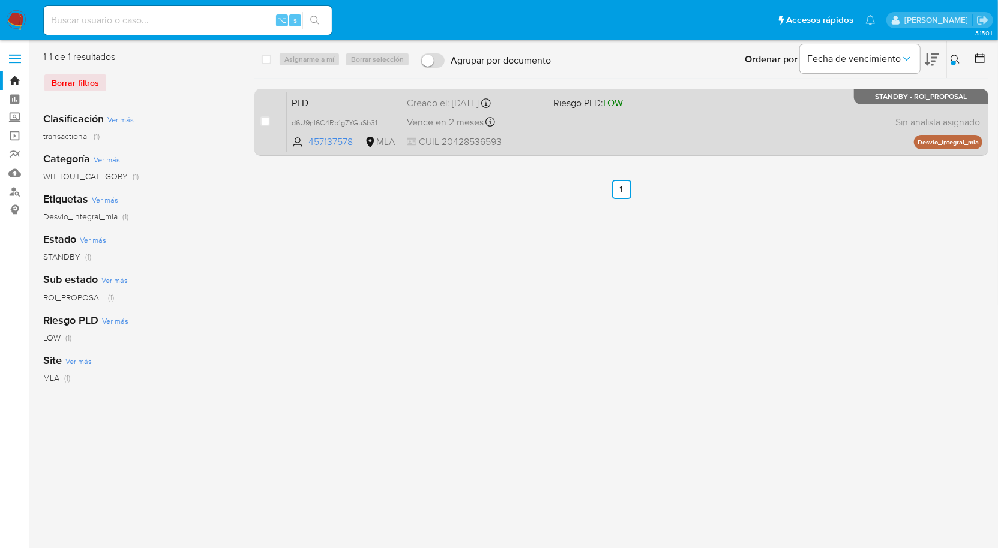
click at [829, 107] on div "PLD d6U9nl6C4Rb1g7YGuSb31nh7 457137578 MLA Riesgo PLD: LOW Creado el: 12/07/202…" at bounding box center [634, 122] width 695 height 61
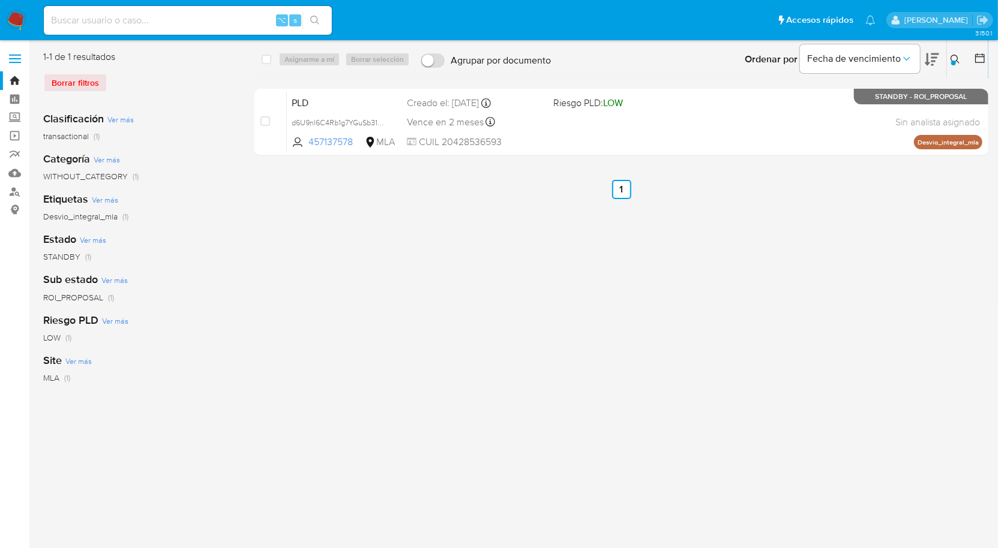
click at [954, 59] on icon at bounding box center [956, 60] width 10 height 10
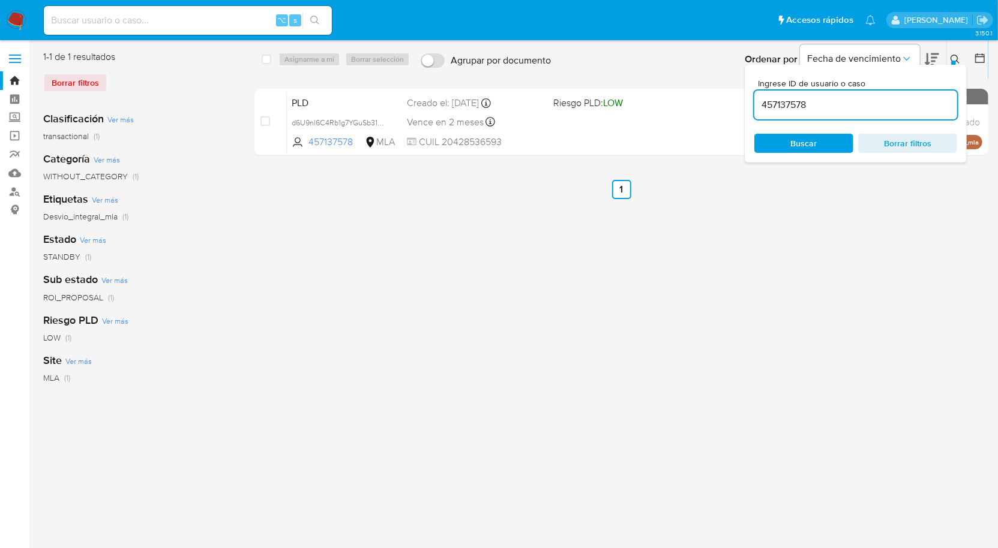
click at [881, 104] on input "457137578" at bounding box center [855, 105] width 203 height 16
type input "1413423880"
click at [960, 59] on icon at bounding box center [956, 60] width 10 height 10
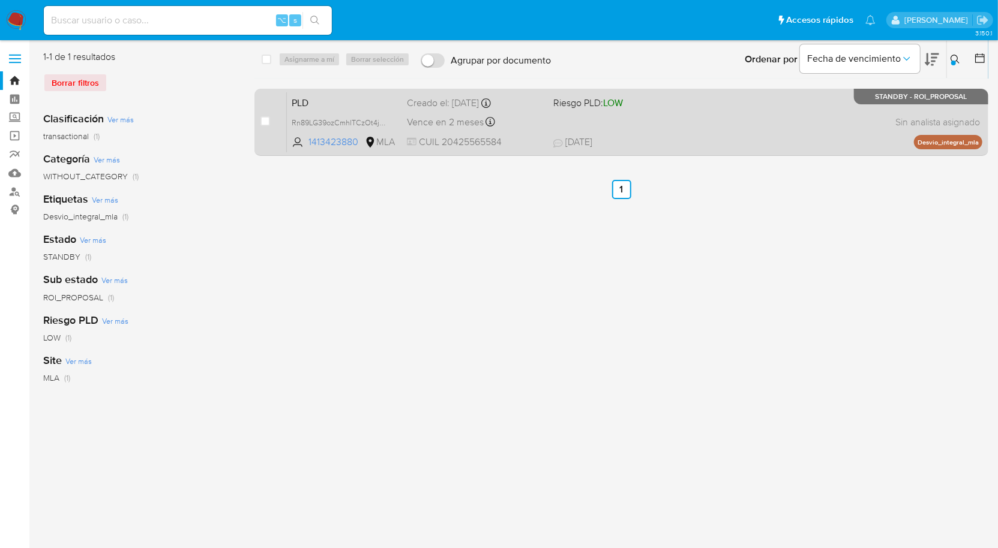
click at [883, 125] on div "PLD Rn89LG39ozCmhlTCzOt4jqkz 1413423880 MLA Riesgo PLD: LOW Creado el: 12/07/20…" at bounding box center [634, 122] width 695 height 61
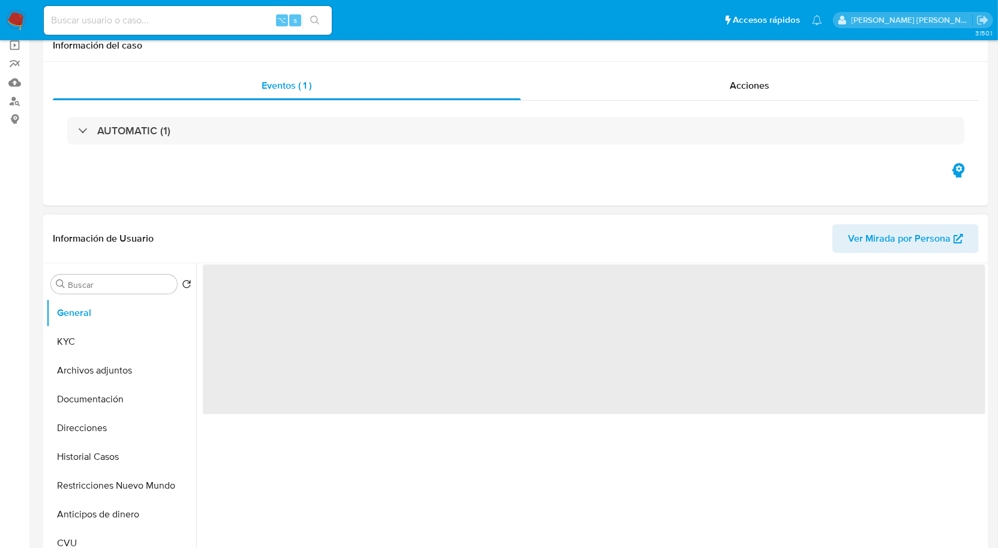
scroll to position [94, 0]
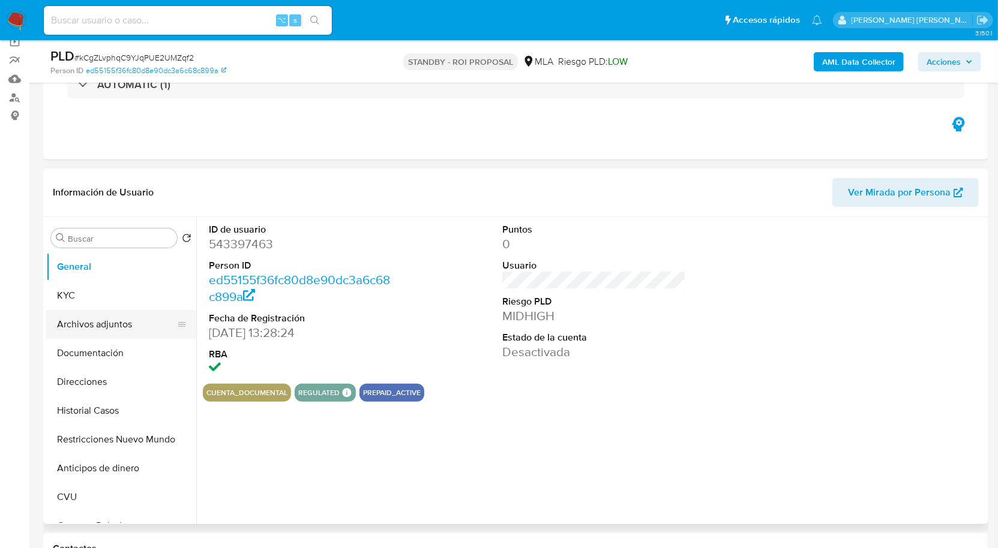
click at [120, 331] on button "Archivos adjuntos" at bounding box center [116, 324] width 140 height 29
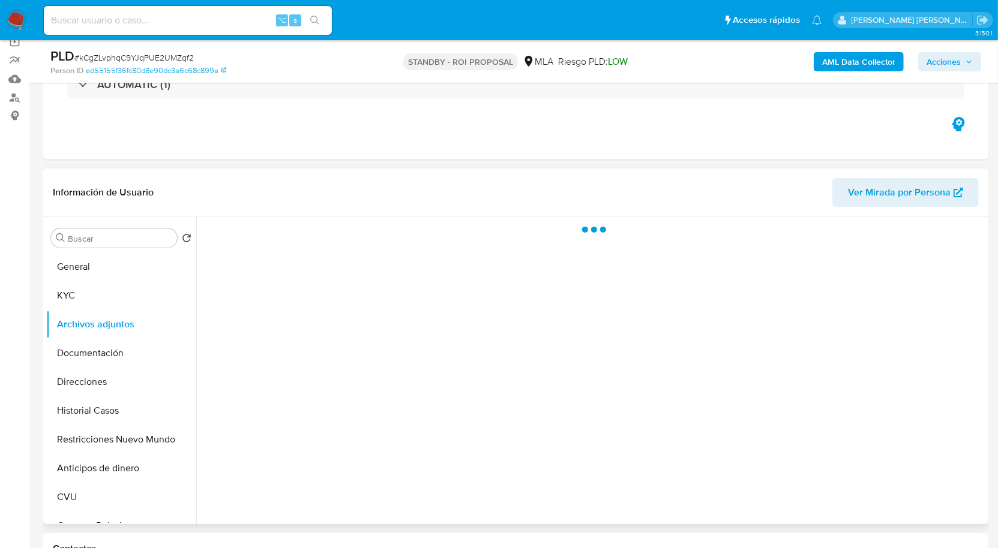
select select "10"
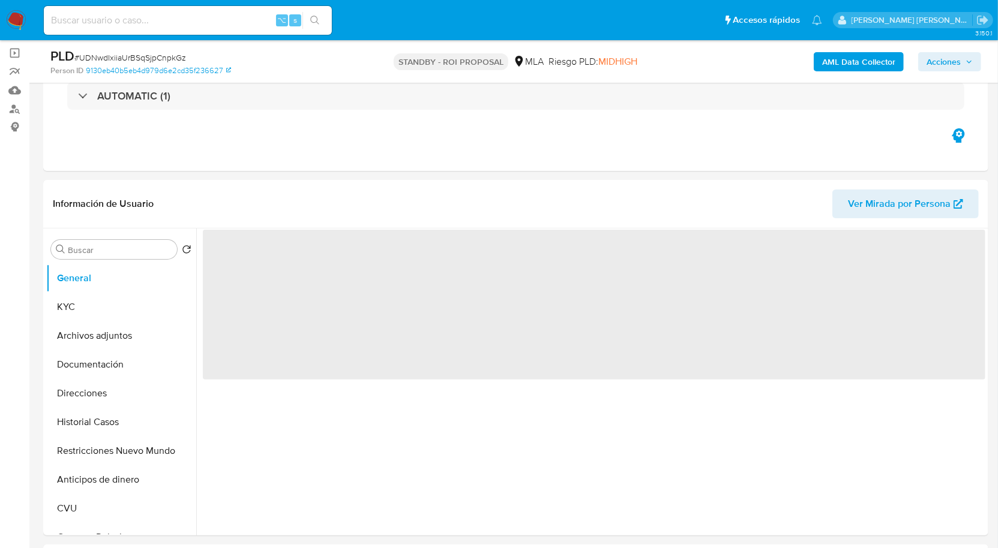
scroll to position [89, 0]
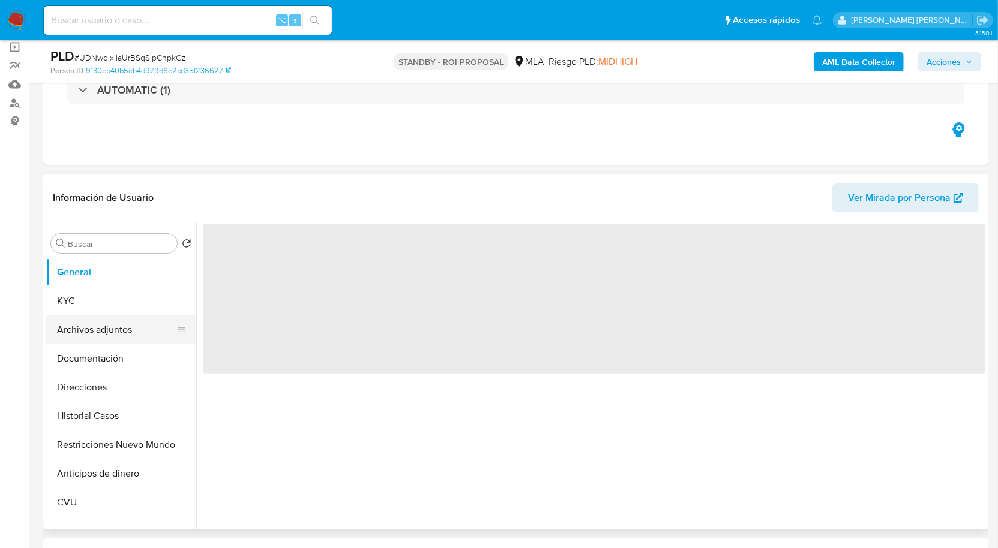
click at [120, 329] on button "Archivos adjuntos" at bounding box center [116, 330] width 140 height 29
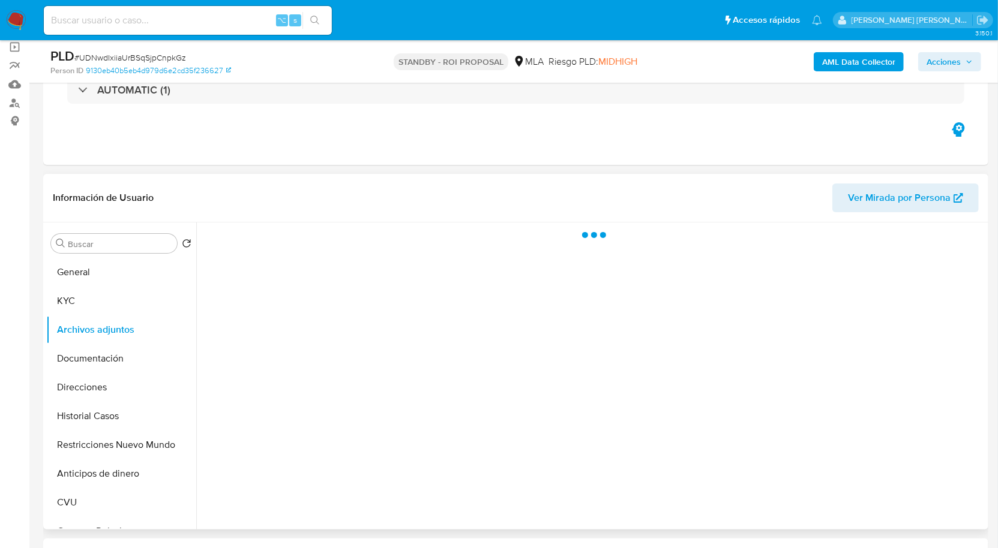
select select "10"
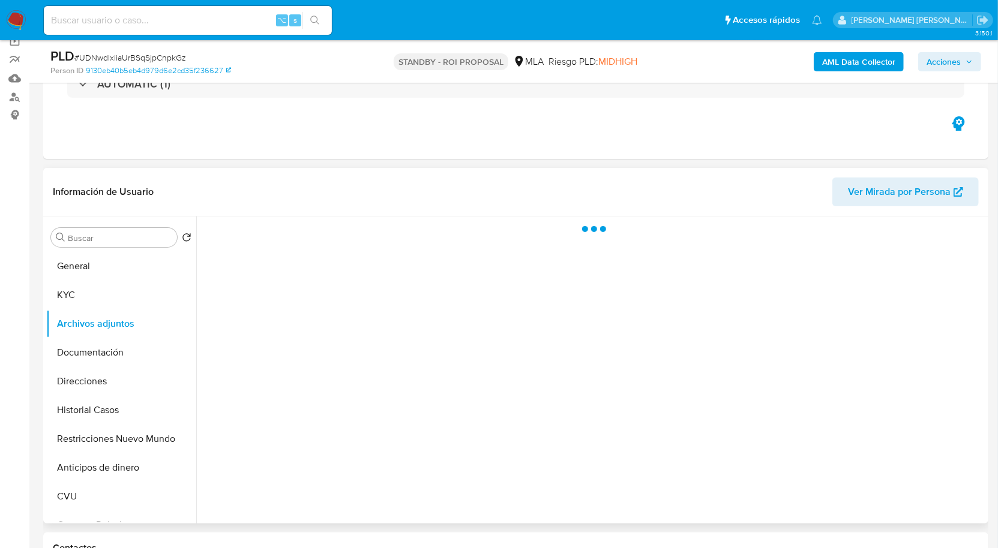
scroll to position [102, 0]
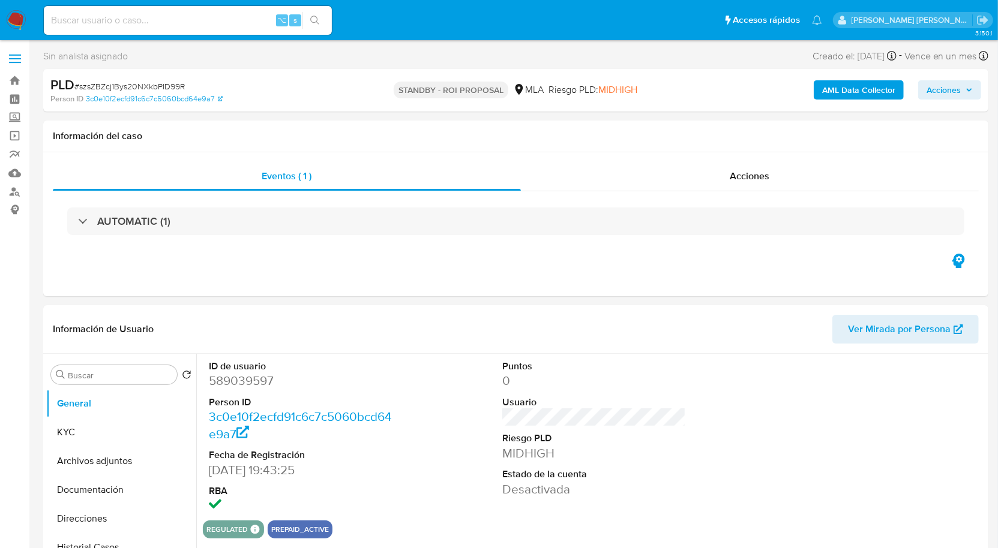
select select "10"
click at [114, 462] on button "Archivos adjuntos" at bounding box center [116, 461] width 140 height 29
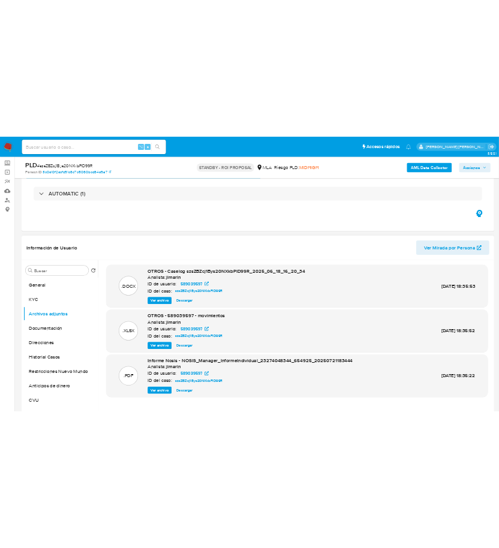
scroll to position [83, 0]
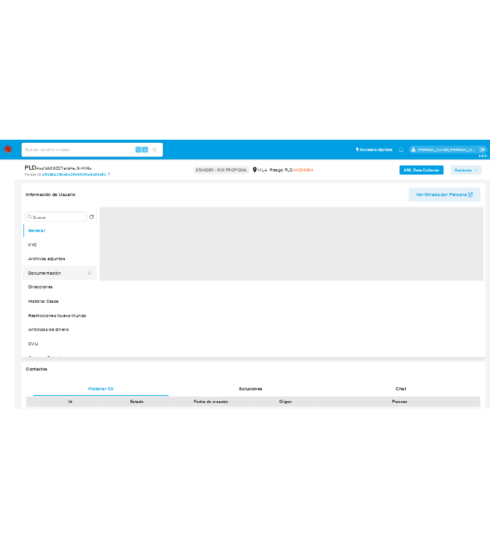
scroll to position [2, 0]
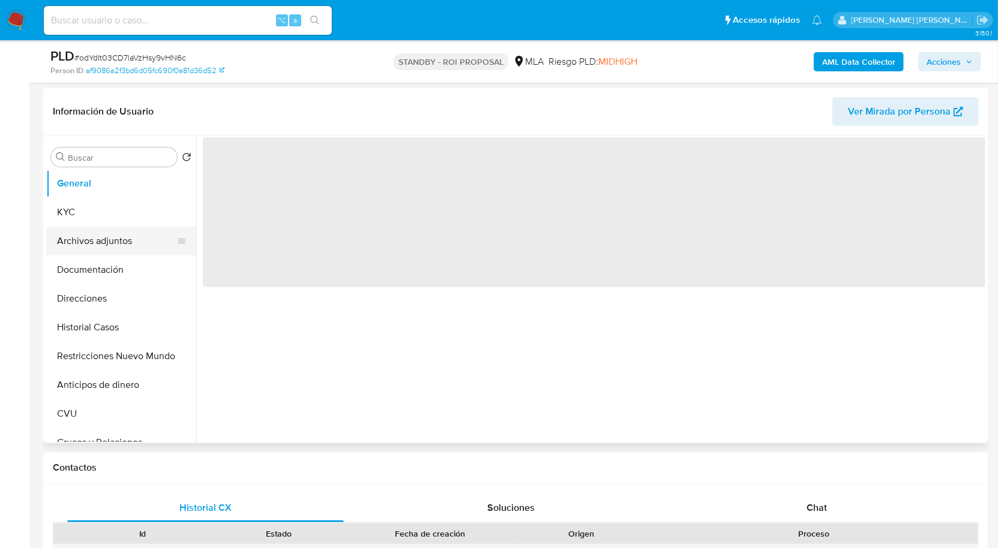
click at [128, 236] on button "Archivos adjuntos" at bounding box center [116, 241] width 140 height 29
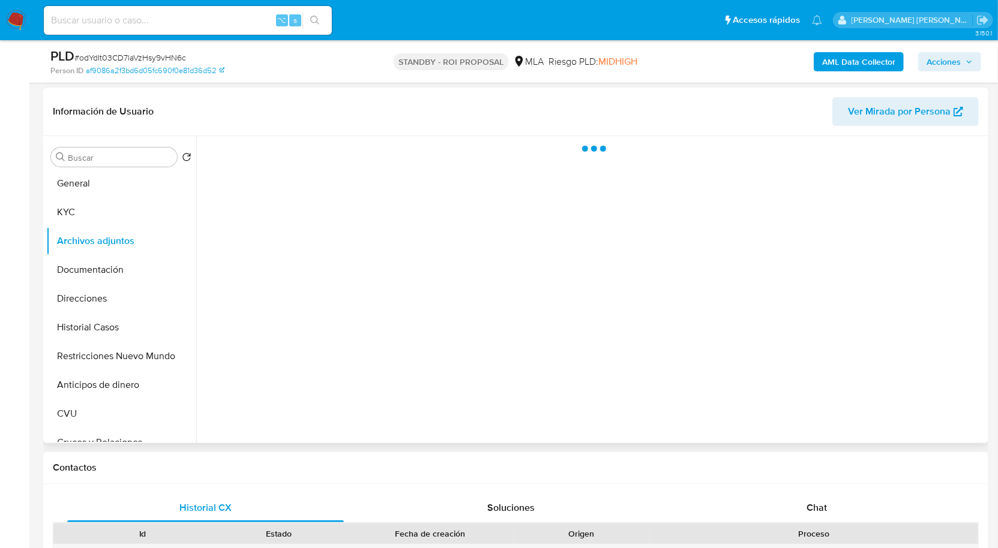
select select "10"
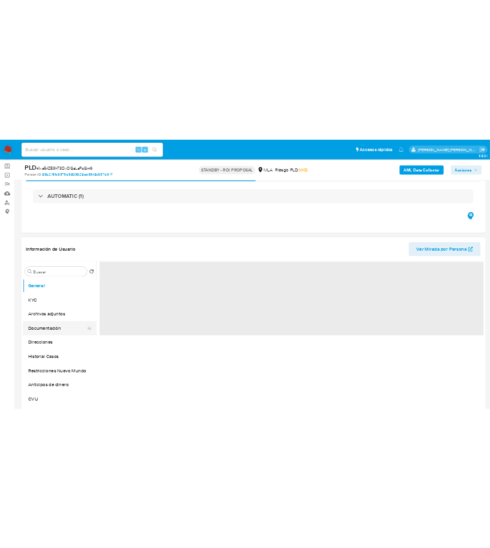
scroll to position [79, 0]
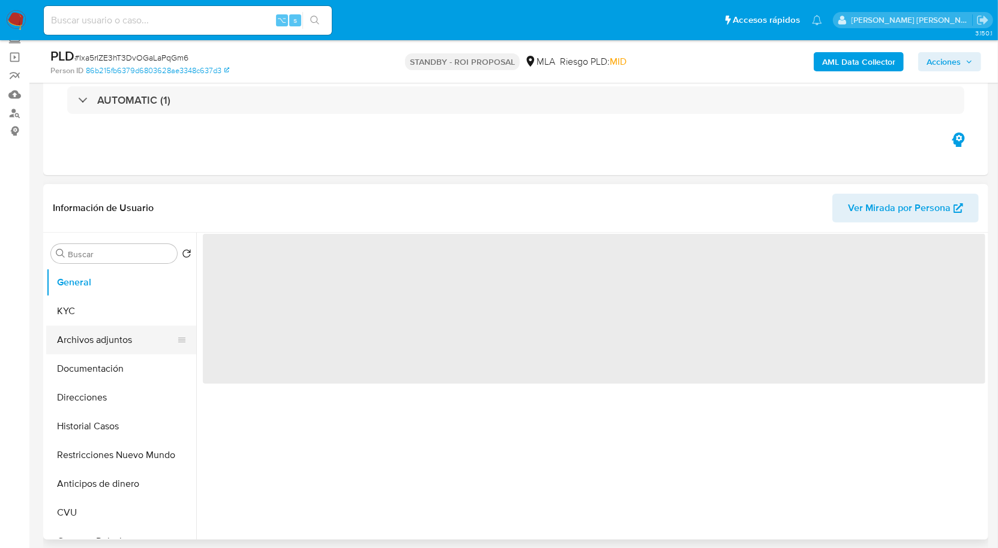
click at [121, 348] on button "Archivos adjuntos" at bounding box center [116, 340] width 140 height 29
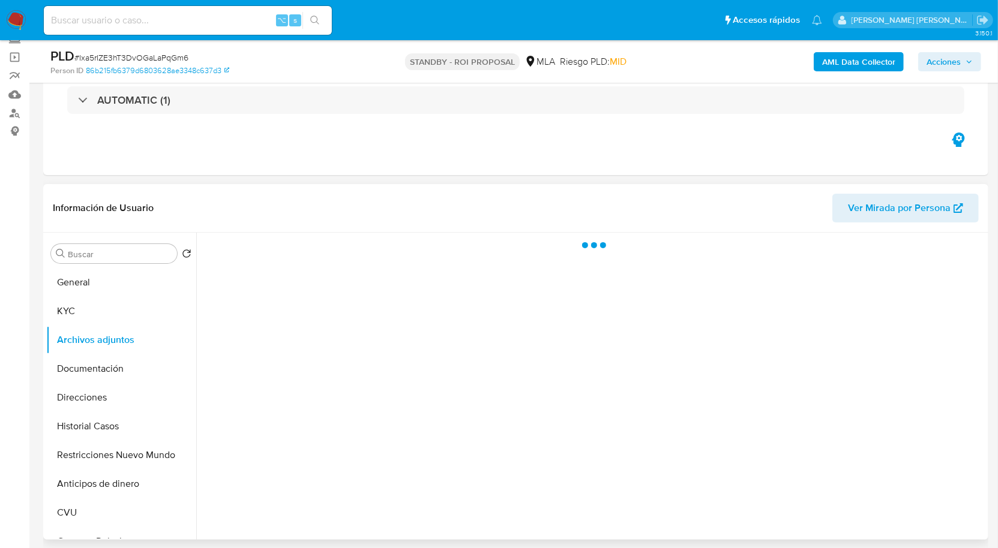
select select "10"
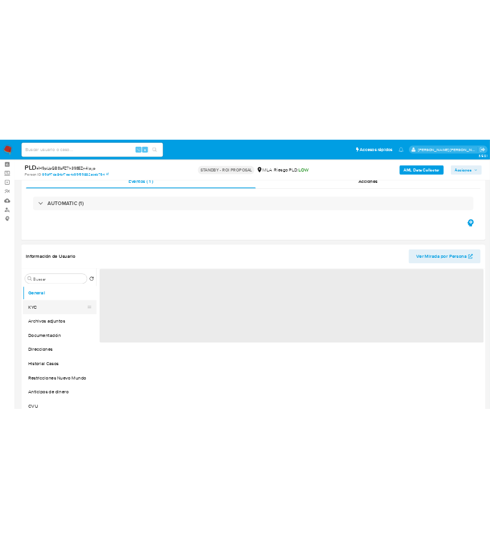
scroll to position [80, 0]
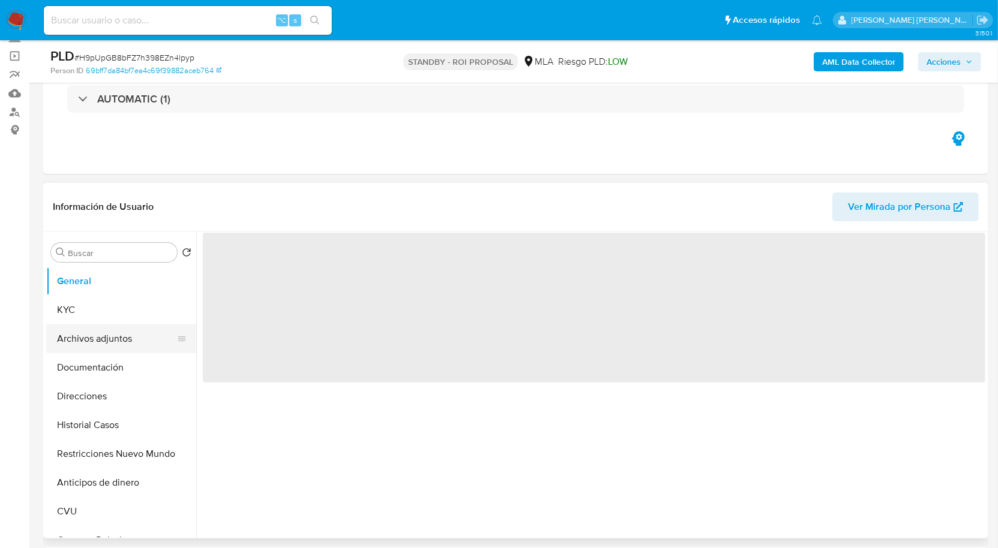
click at [120, 339] on button "Archivos adjuntos" at bounding box center [116, 339] width 140 height 29
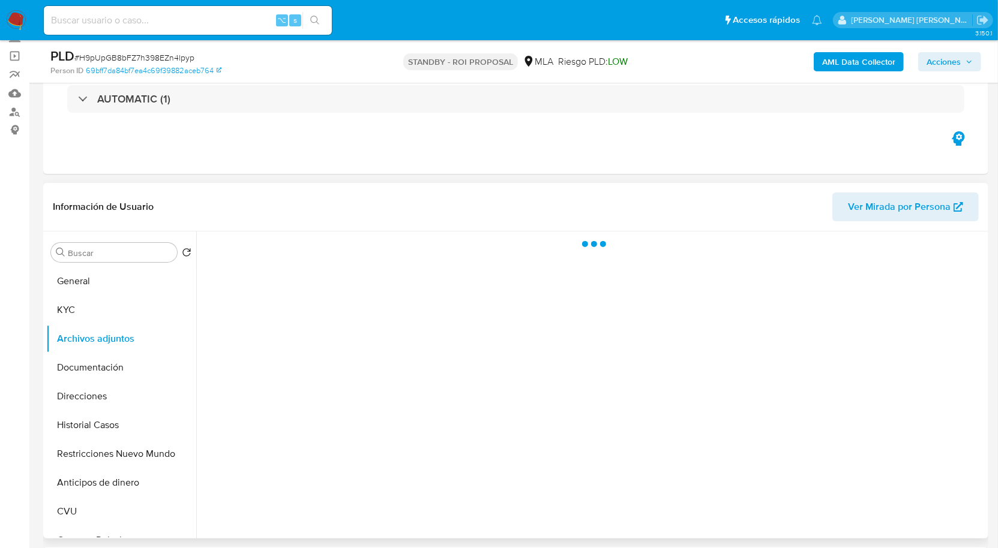
select select "10"
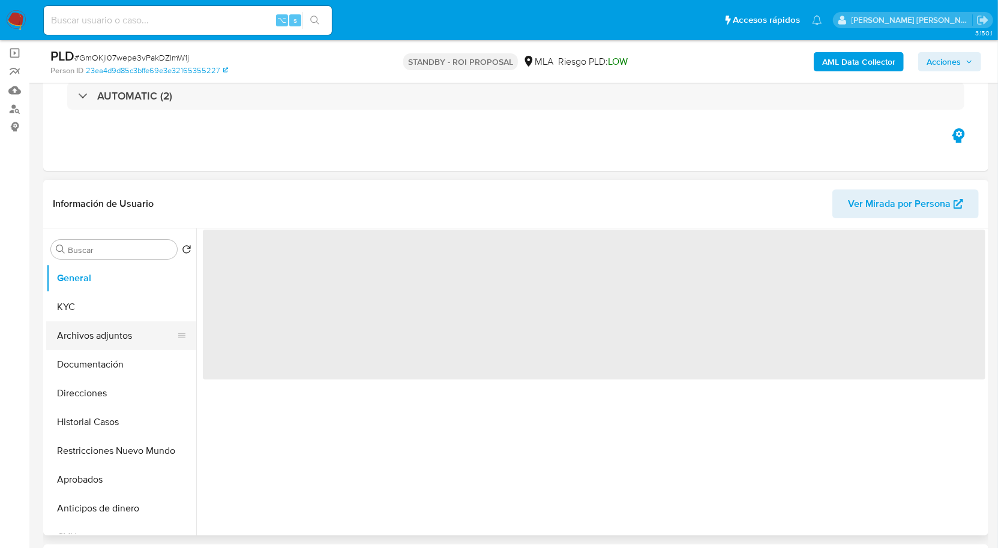
click at [109, 340] on button "Archivos adjuntos" at bounding box center [116, 336] width 140 height 29
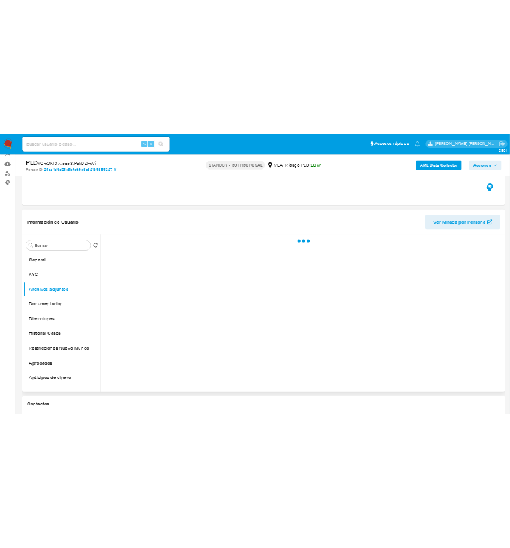
scroll to position [130, 0]
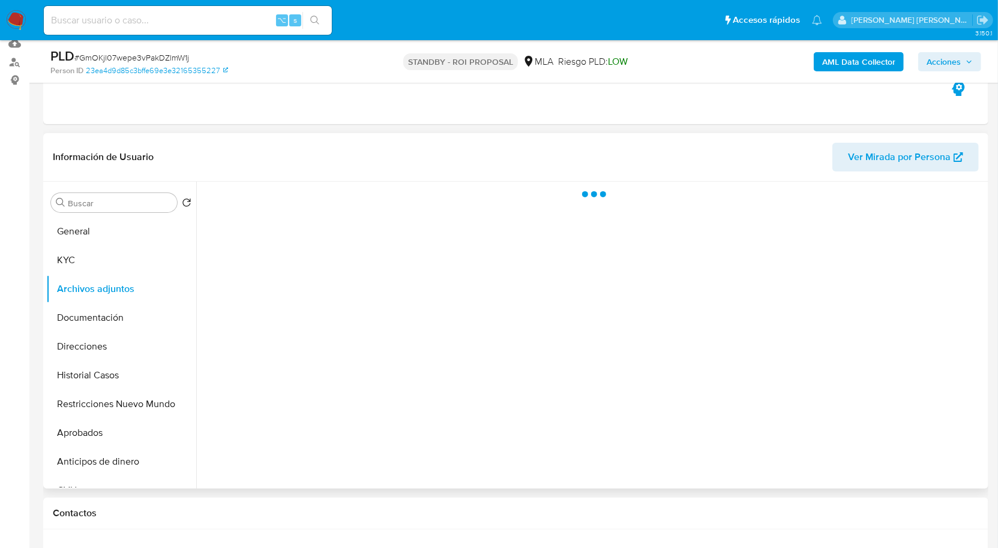
select select "10"
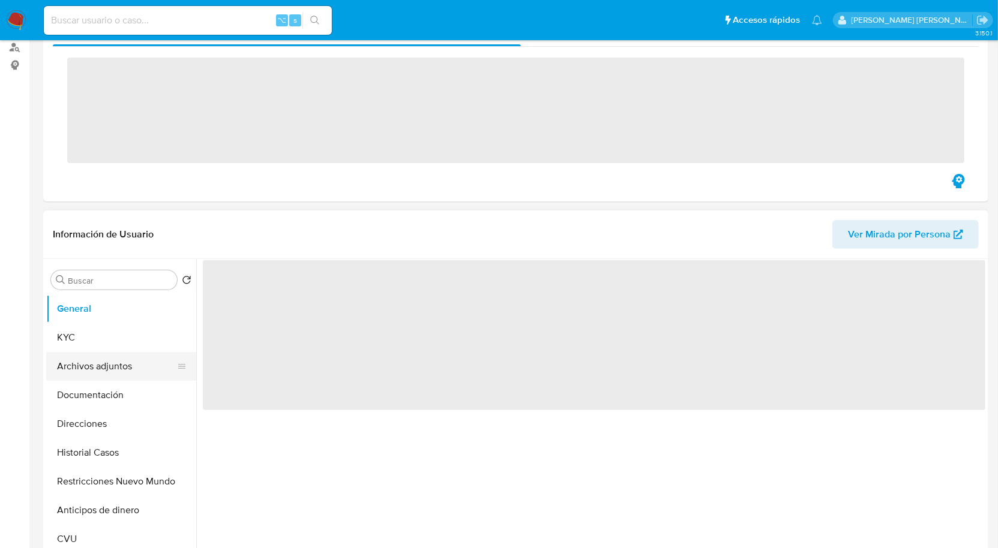
scroll to position [178, 0]
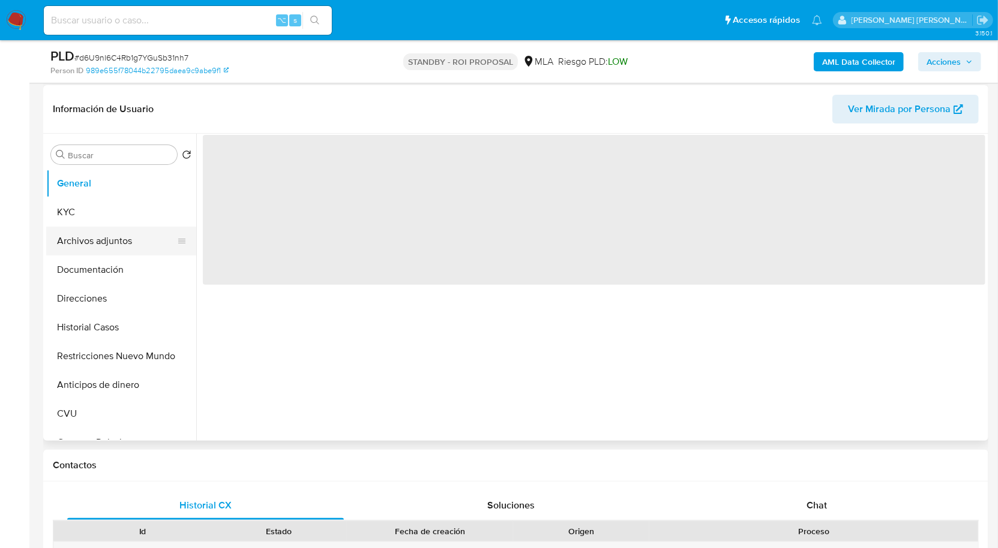
click at [118, 244] on button "Archivos adjuntos" at bounding box center [116, 241] width 140 height 29
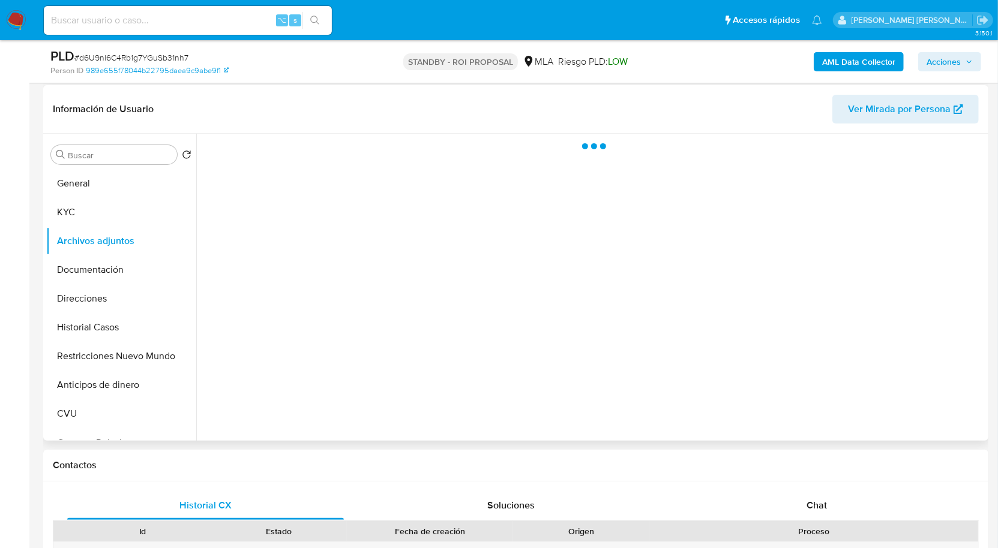
select select "10"
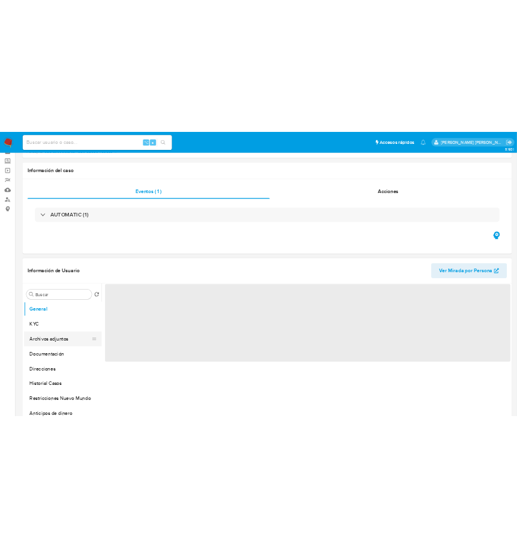
scroll to position [80, 0]
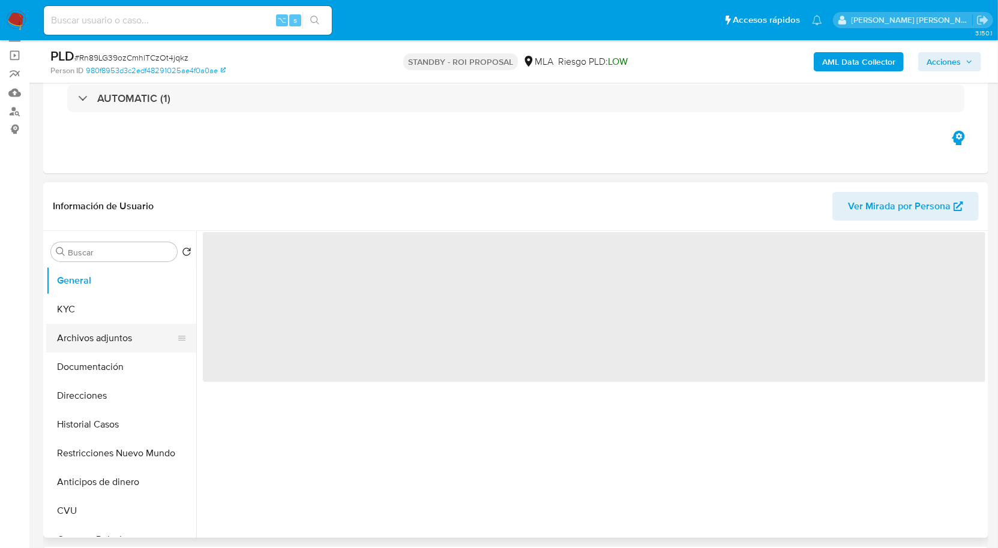
click at [97, 337] on button "Archivos adjuntos" at bounding box center [116, 338] width 140 height 29
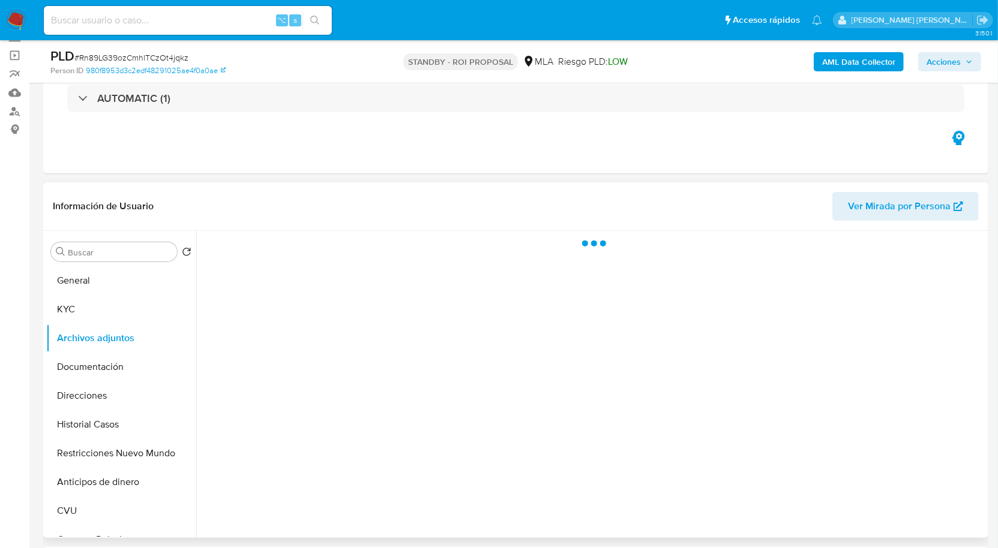
select select "10"
